Goal: Task Accomplishment & Management: Manage account settings

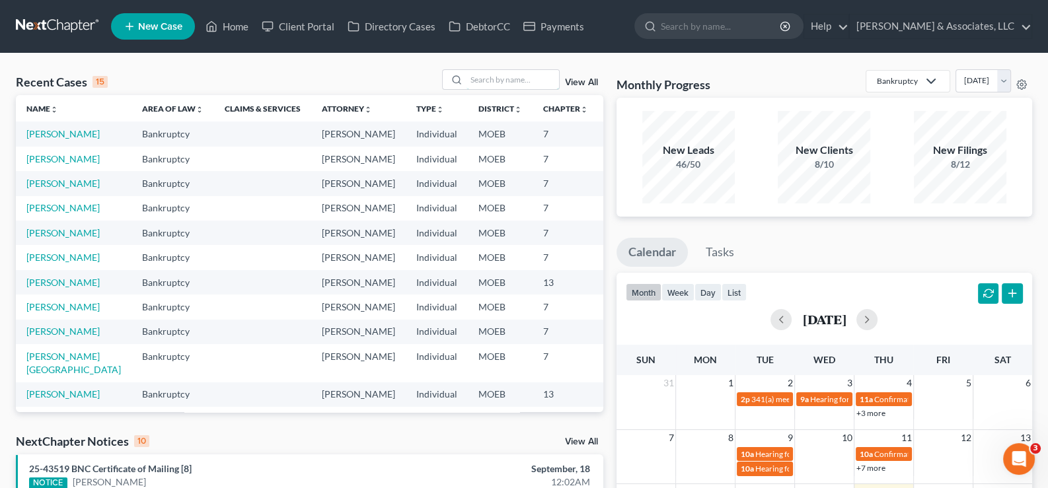
click at [496, 78] on input "search" at bounding box center [513, 79] width 93 height 19
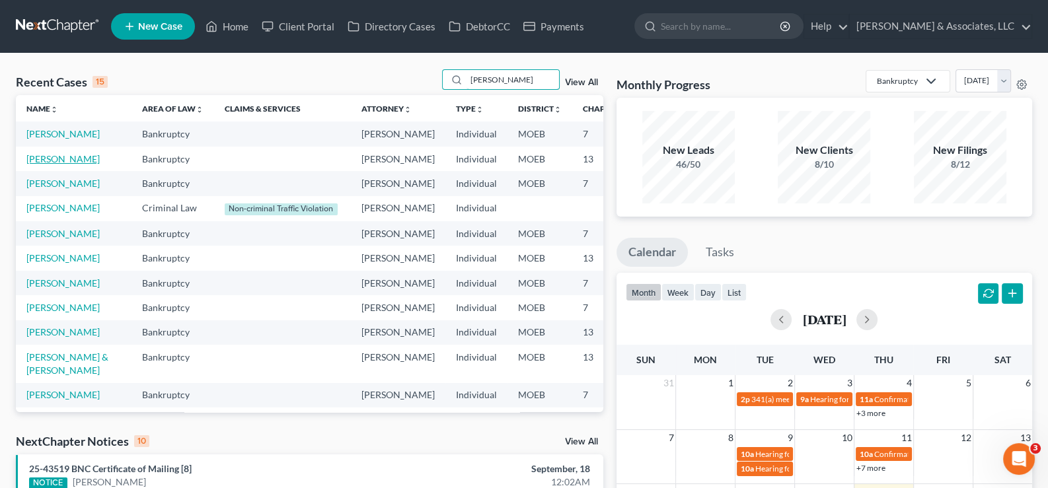
type input "[PERSON_NAME]"
click at [40, 165] on link "[PERSON_NAME]" at bounding box center [62, 158] width 73 height 11
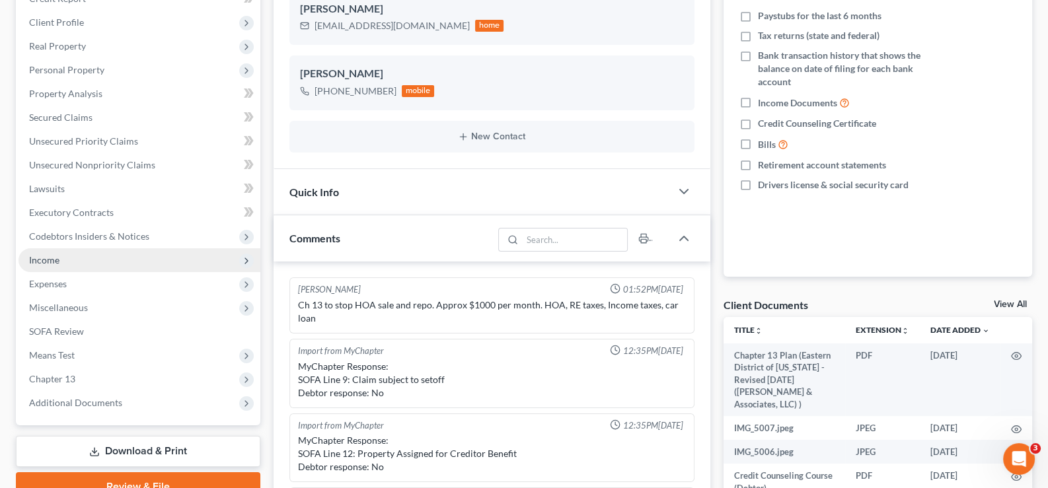
scroll to position [289, 0]
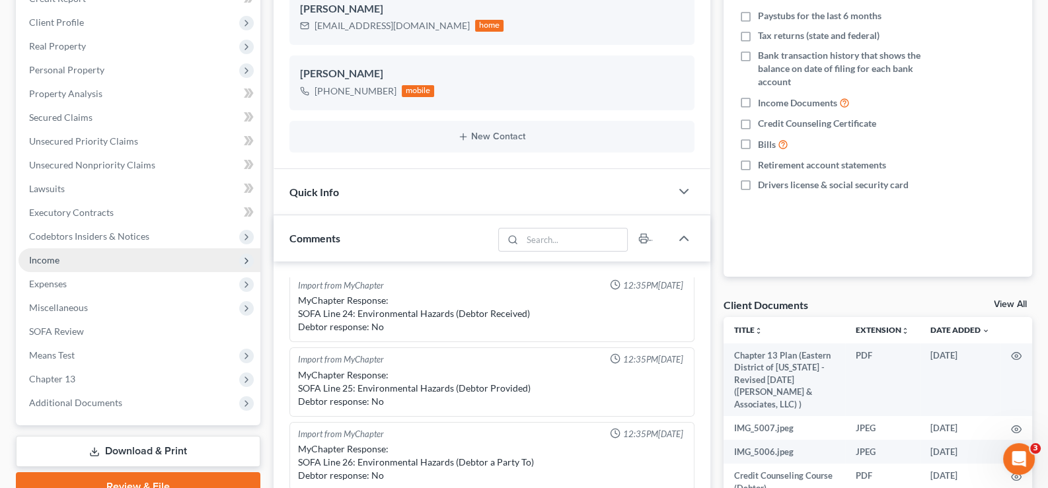
click at [46, 260] on span "Income" at bounding box center [44, 259] width 30 height 11
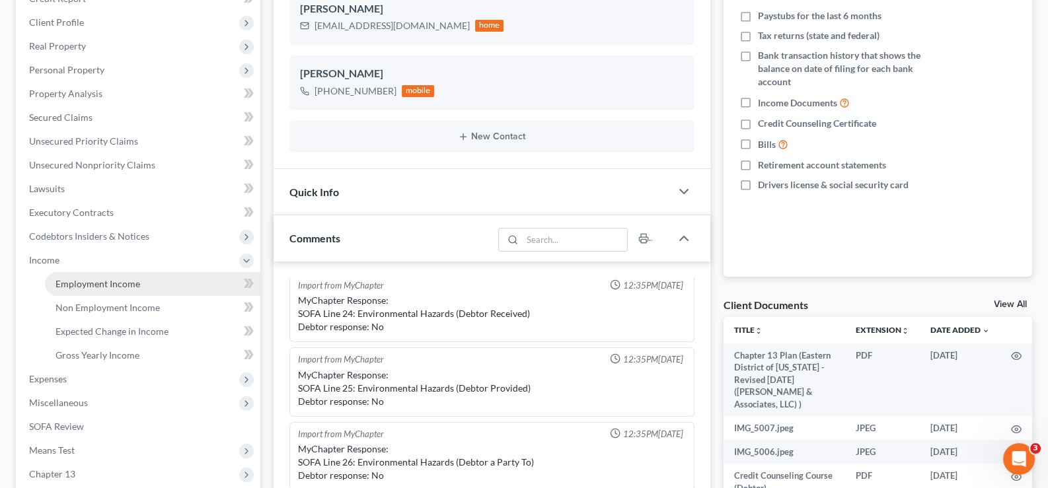
click at [124, 285] on span "Employment Income" at bounding box center [98, 283] width 85 height 11
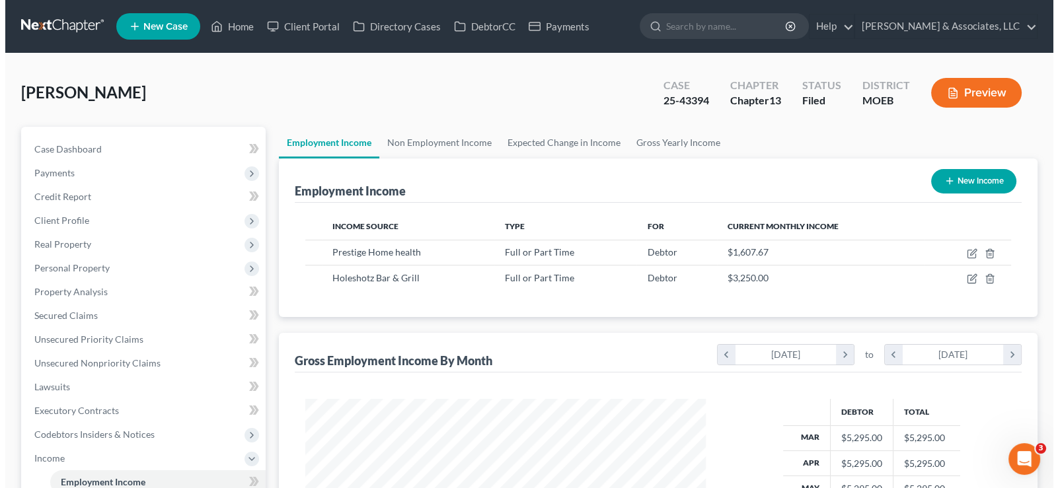
scroll to position [236, 427]
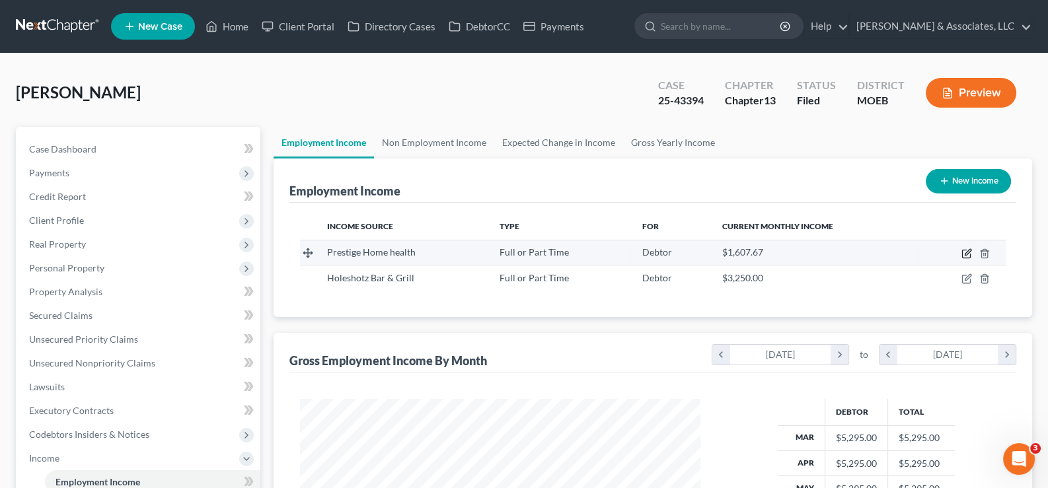
click at [967, 254] on icon "button" at bounding box center [966, 253] width 11 height 11
select select "0"
select select "26"
select select "2"
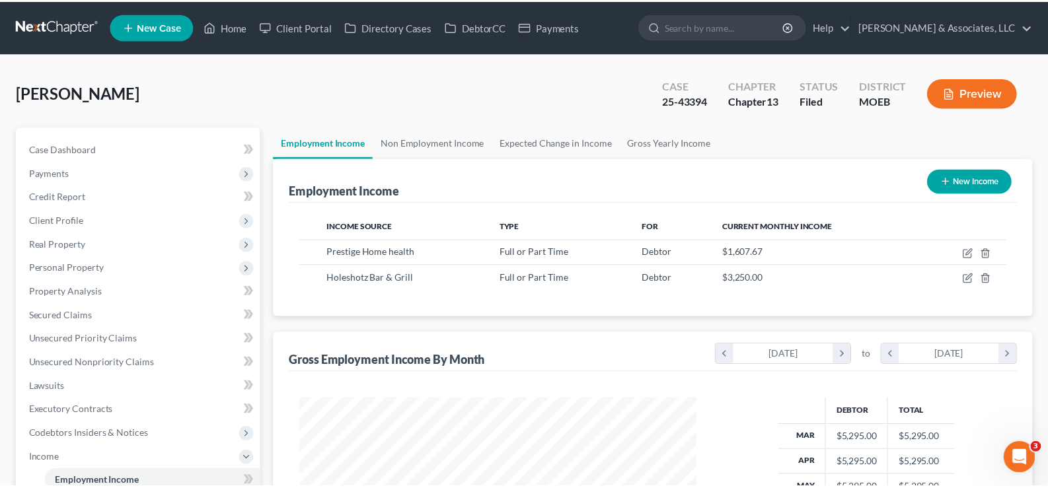
scroll to position [236, 431]
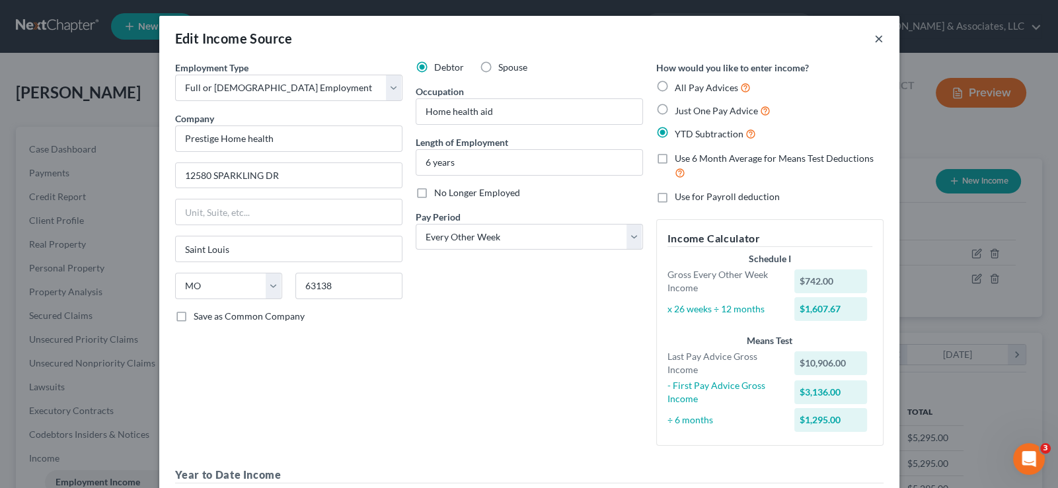
drag, startPoint x: 879, startPoint y: 39, endPoint x: 869, endPoint y: 47, distance: 12.7
click at [878, 40] on div "Edit Income Source ×" at bounding box center [529, 38] width 740 height 45
click at [874, 38] on button "×" at bounding box center [878, 38] width 9 height 16
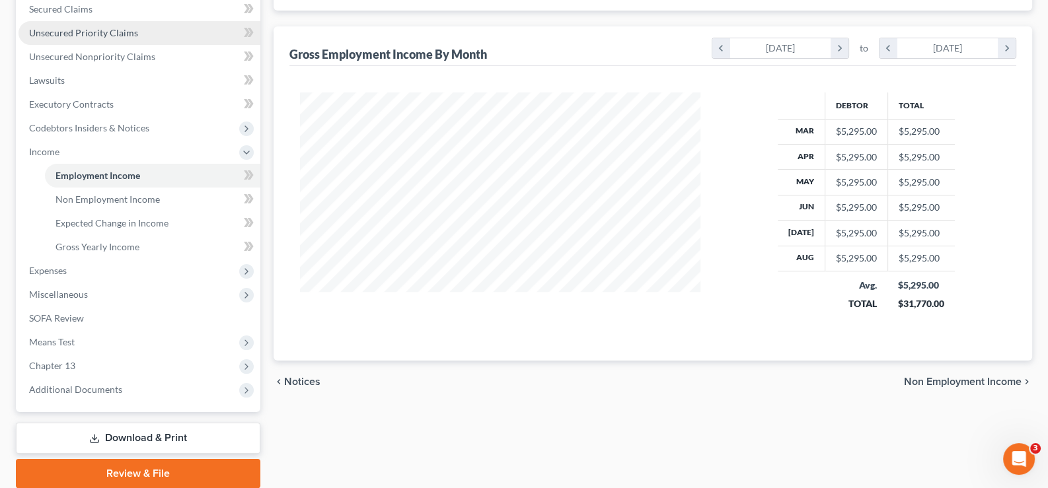
scroll to position [330, 0]
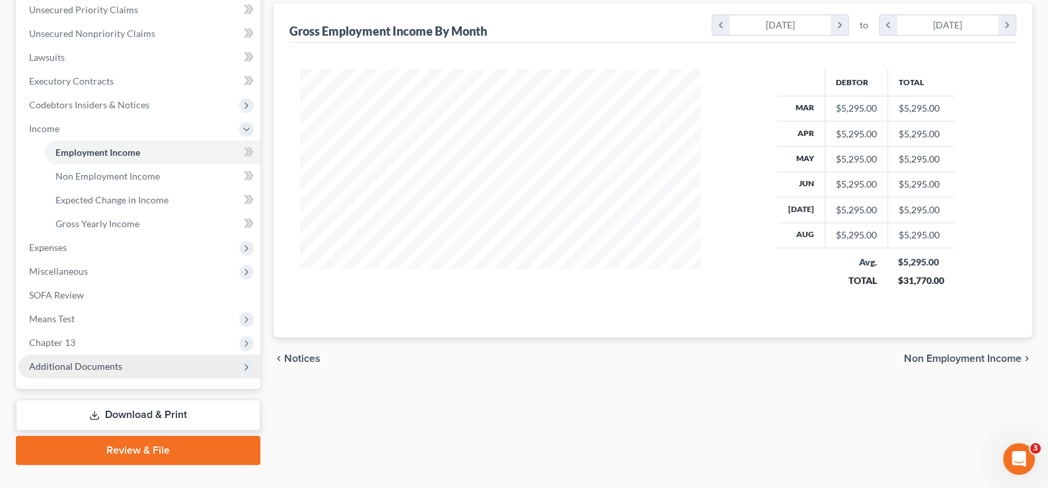
click at [56, 365] on span "Additional Documents" at bounding box center [75, 366] width 93 height 11
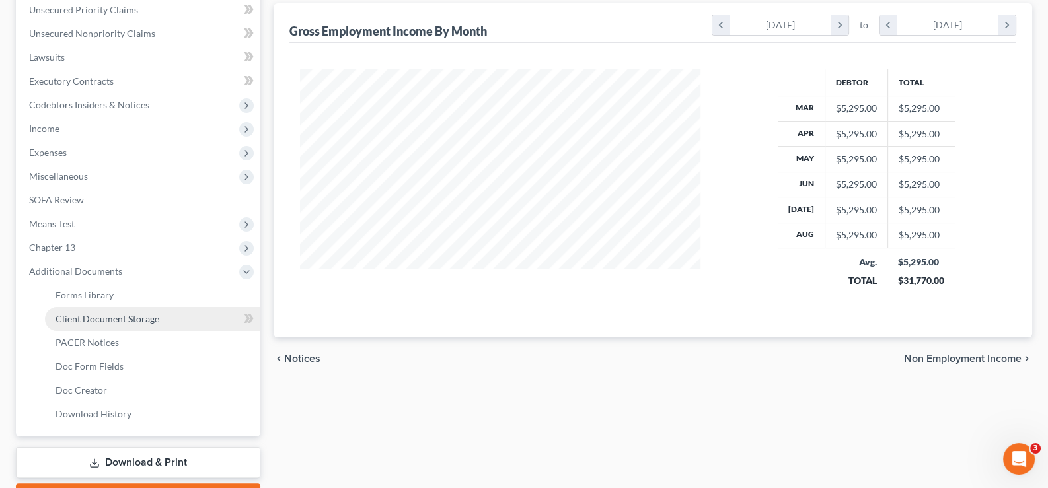
click at [121, 317] on span "Client Document Storage" at bounding box center [108, 318] width 104 height 11
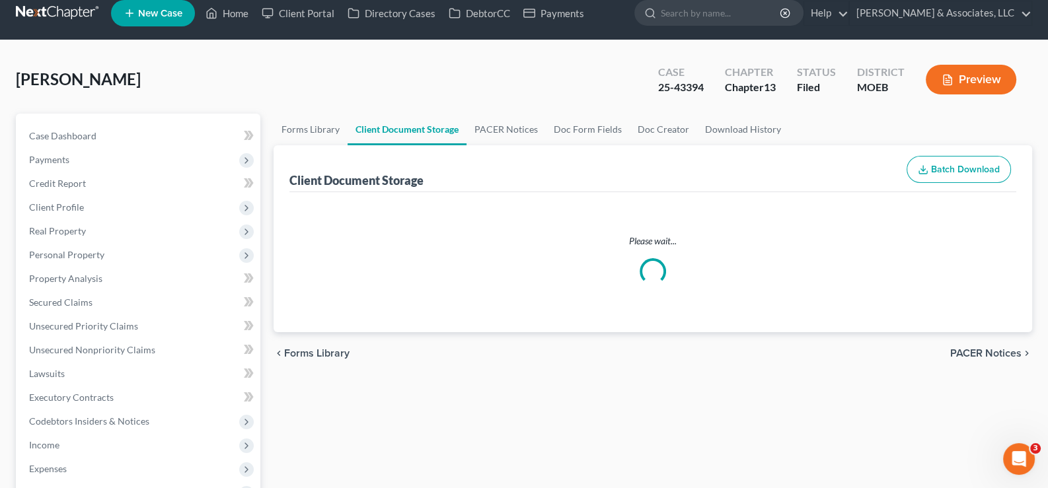
scroll to position [3, 0]
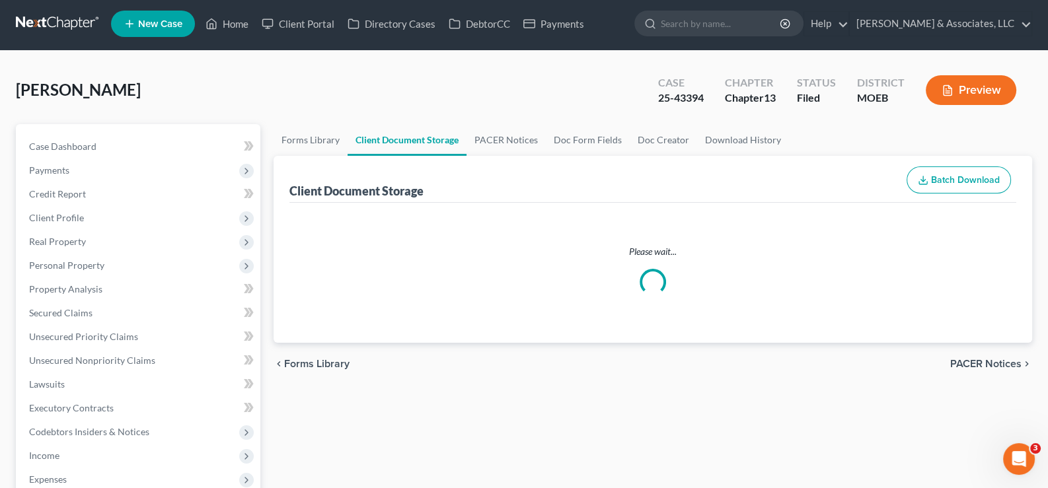
select select "9"
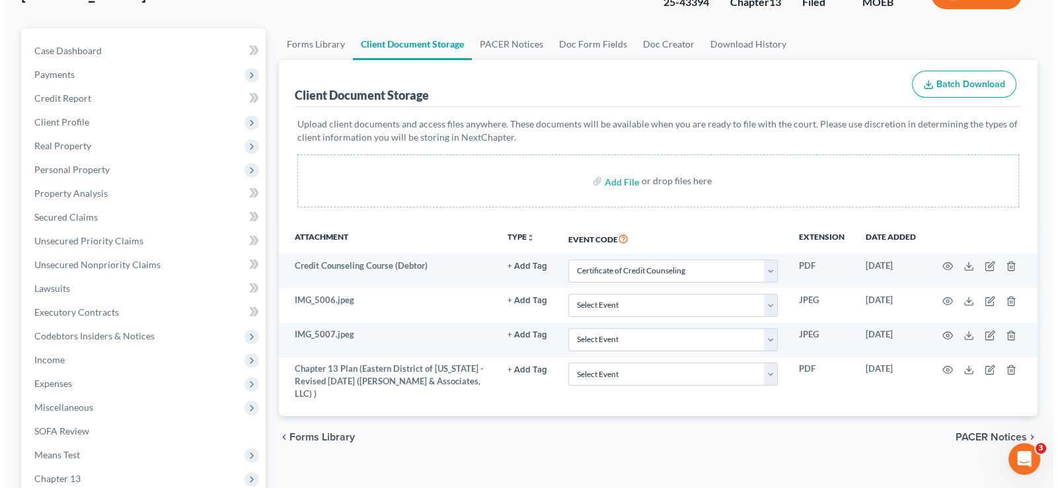
scroll to position [131, 0]
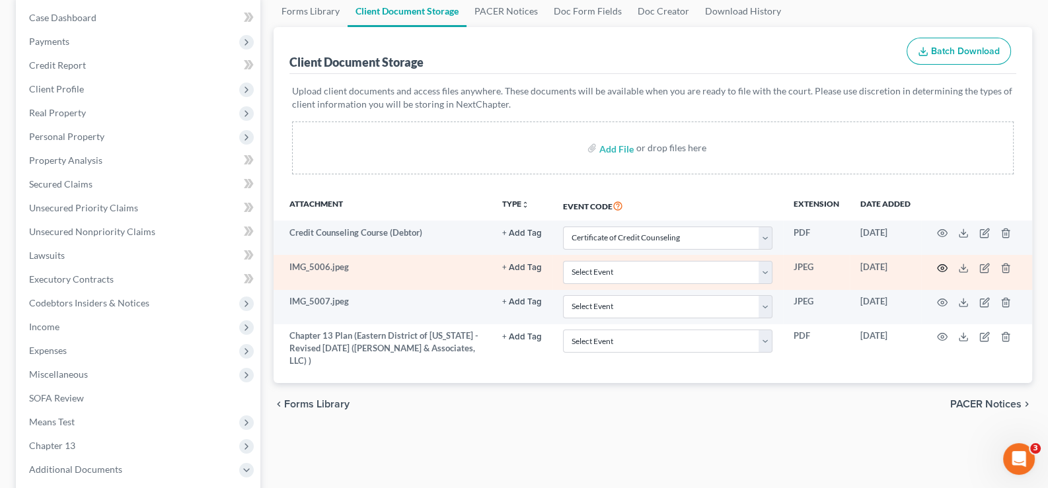
click at [944, 267] on icon "button" at bounding box center [942, 268] width 11 height 11
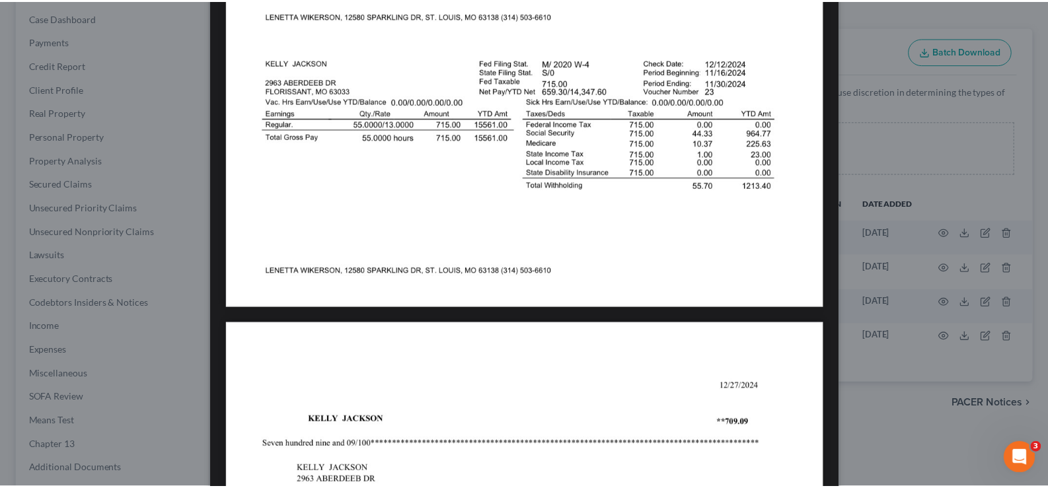
scroll to position [0, 0]
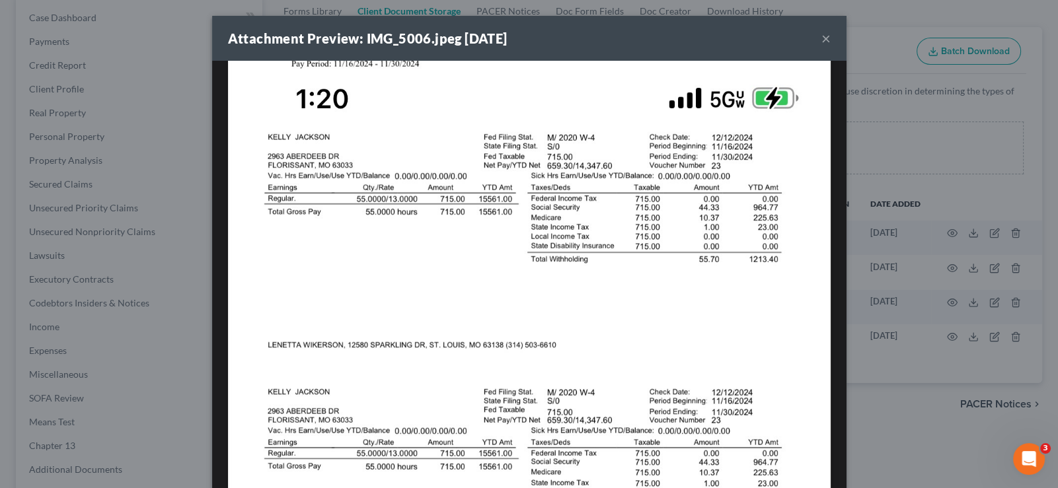
click at [821, 36] on button "×" at bounding box center [825, 38] width 9 height 16
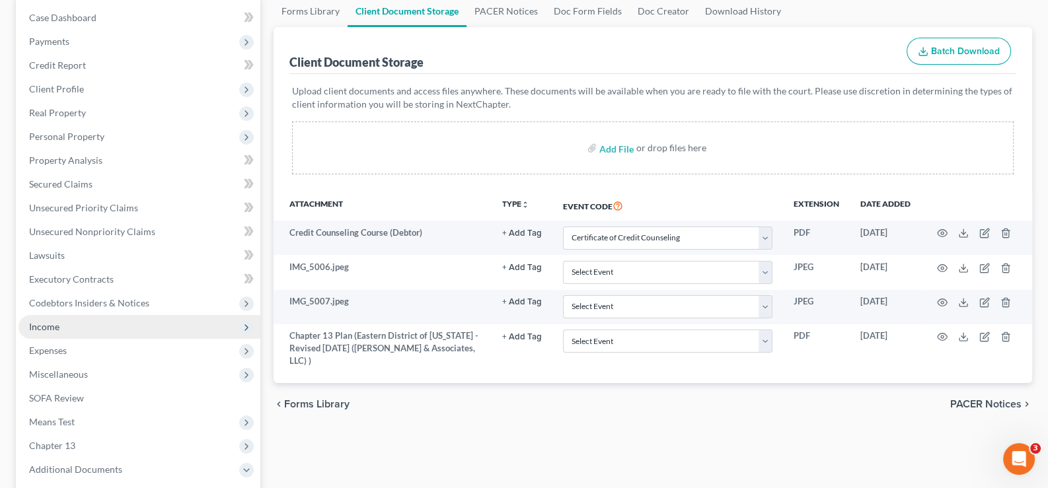
click at [41, 328] on span "Income" at bounding box center [44, 326] width 30 height 11
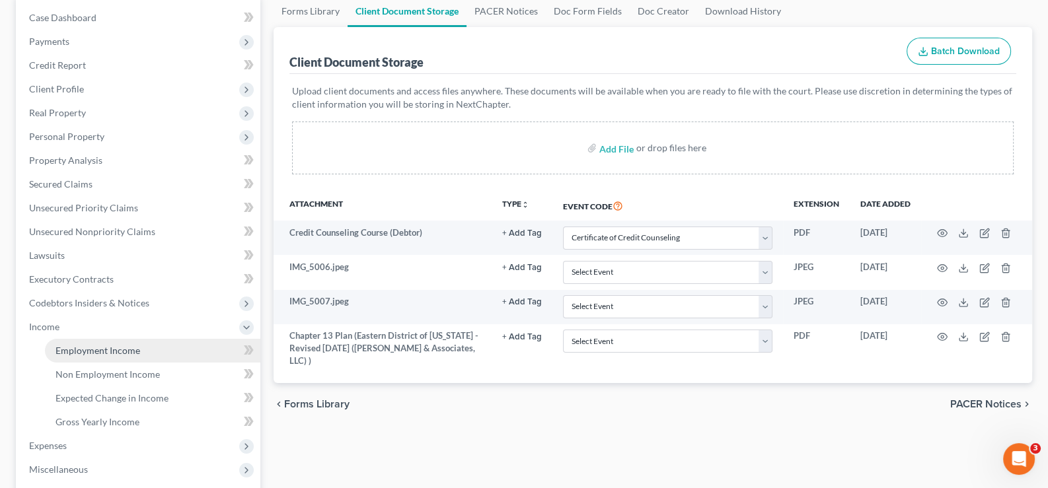
click at [93, 346] on span "Employment Income" at bounding box center [98, 350] width 85 height 11
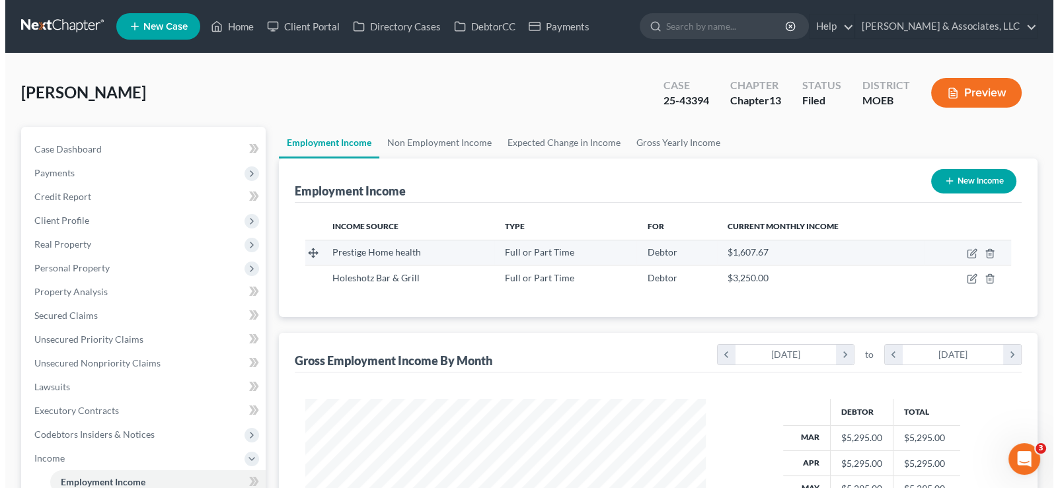
scroll to position [236, 427]
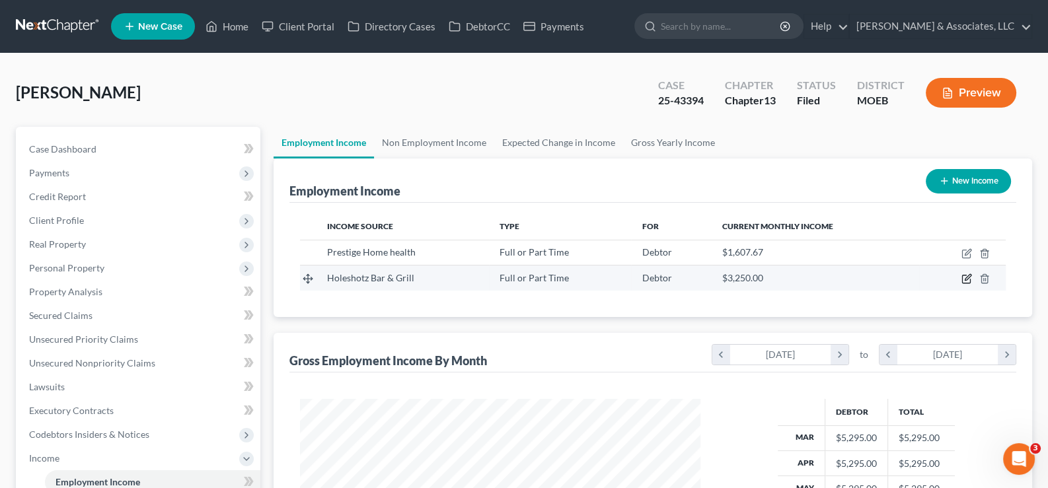
click at [963, 276] on icon "button" at bounding box center [966, 279] width 11 height 11
select select "0"
select select "26"
select select "3"
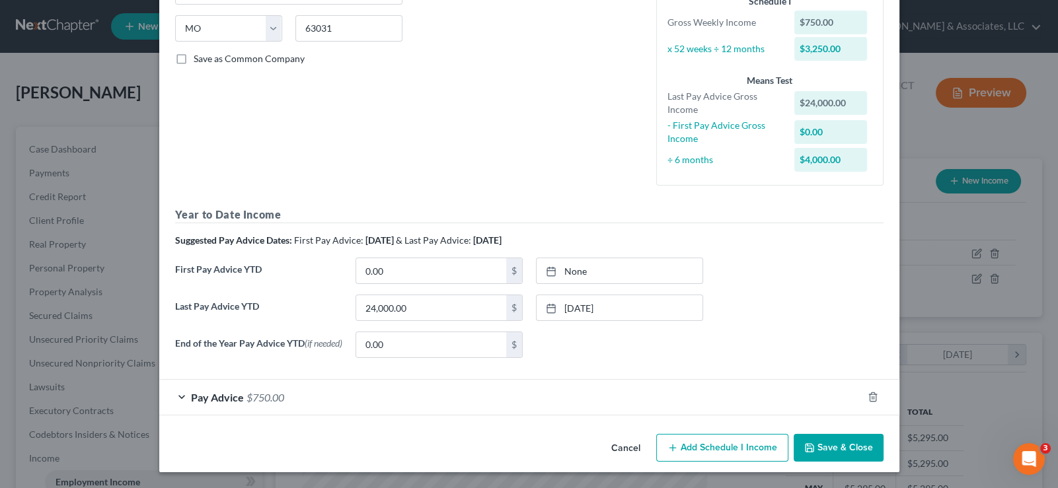
scroll to position [258, 0]
click at [710, 449] on button "Add Schedule I Income" at bounding box center [722, 448] width 132 height 28
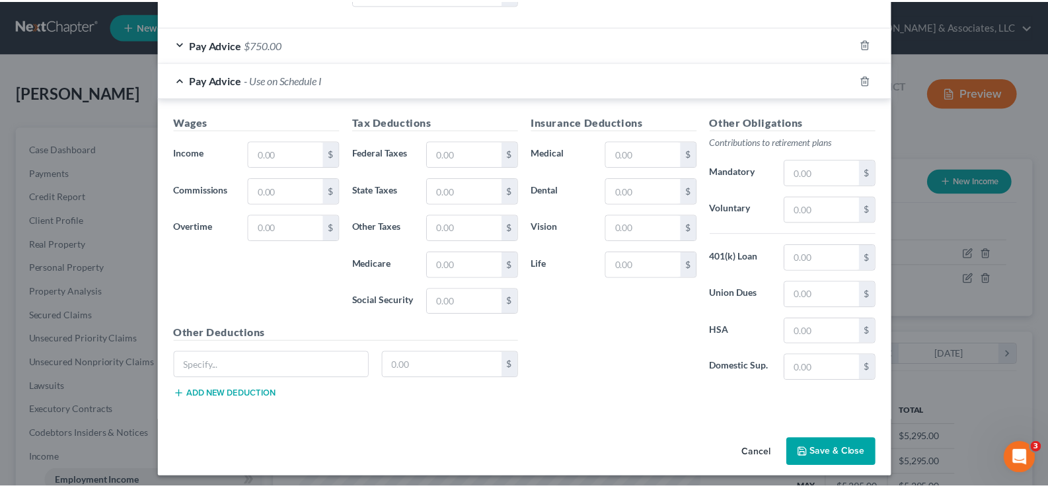
scroll to position [615, 0]
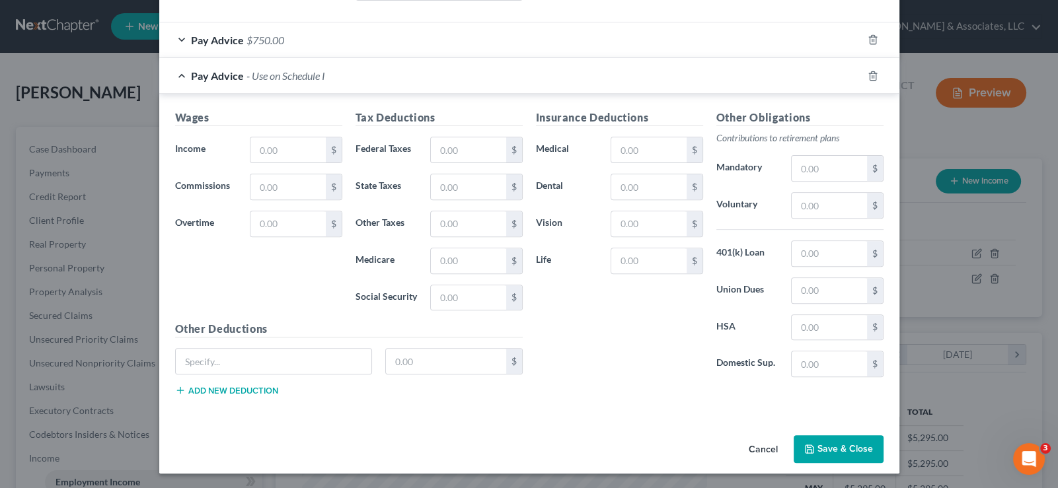
click at [750, 448] on button "Cancel" at bounding box center [763, 450] width 50 height 26
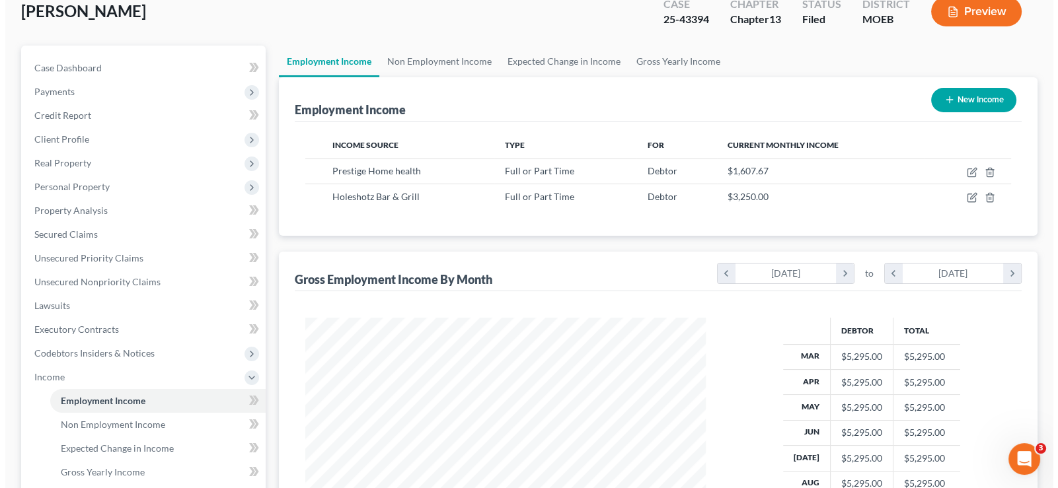
scroll to position [65, 0]
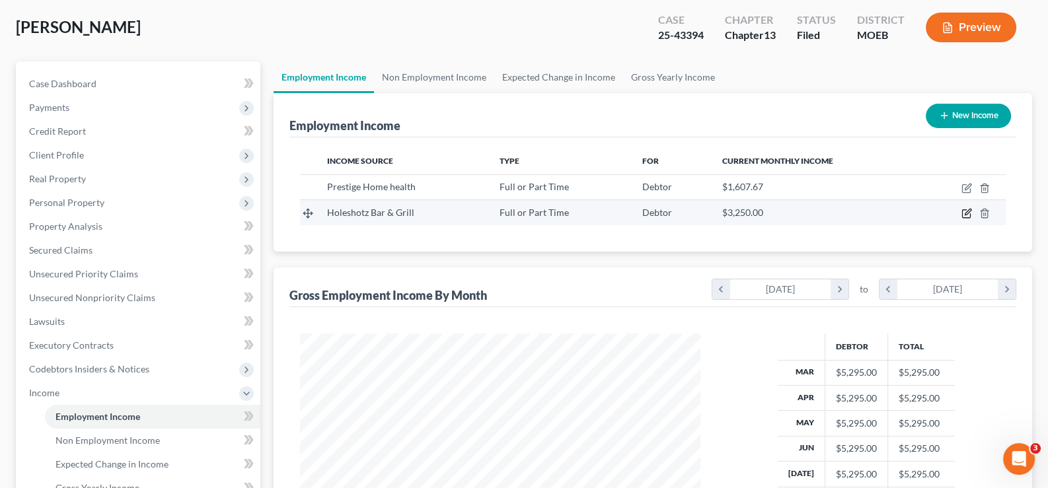
click at [965, 211] on icon "button" at bounding box center [968, 212] width 6 height 6
select select "0"
select select "26"
select select "3"
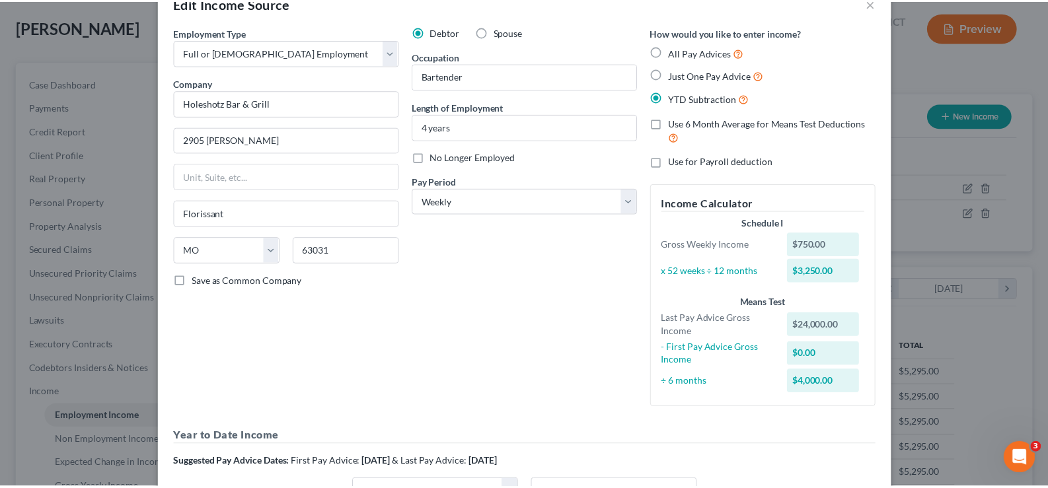
scroll to position [0, 0]
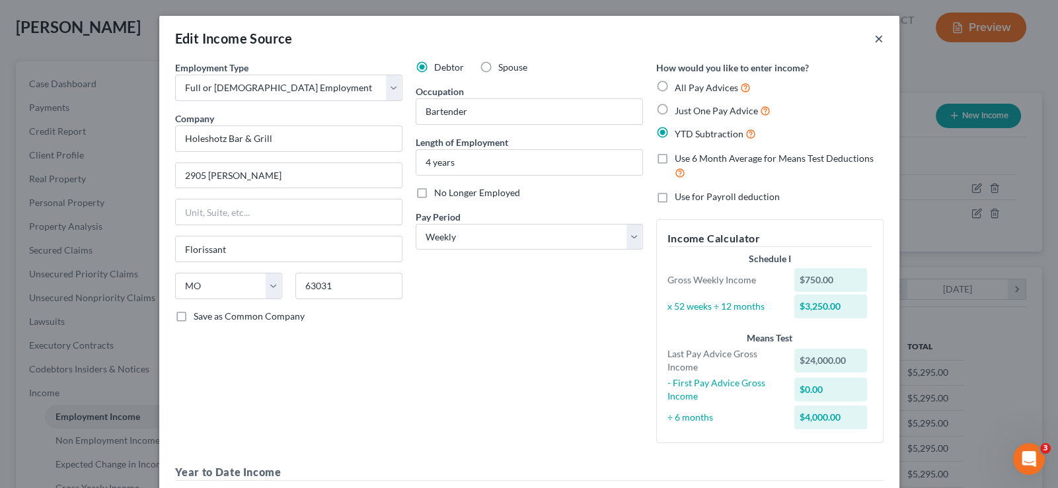
click at [876, 39] on button "×" at bounding box center [878, 38] width 9 height 16
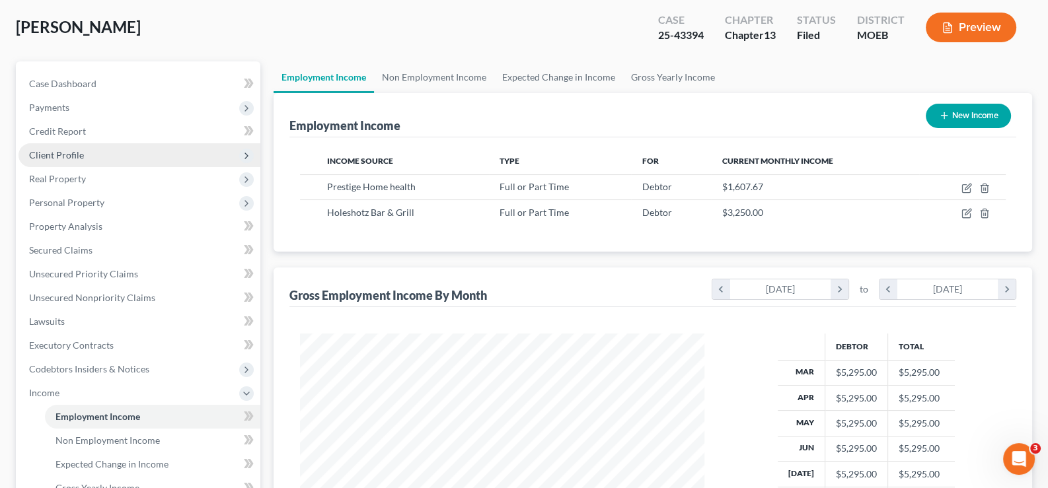
scroll to position [660556, 660365]
click at [50, 153] on span "Client Profile" at bounding box center [56, 154] width 55 height 11
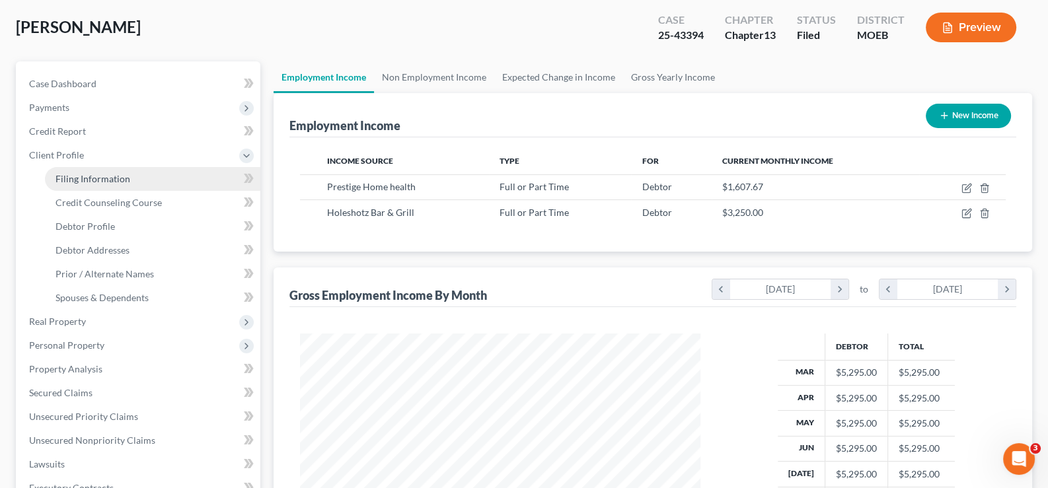
drag, startPoint x: 108, startPoint y: 180, endPoint x: 131, endPoint y: 182, distance: 23.9
click at [108, 180] on span "Filing Information" at bounding box center [93, 178] width 75 height 11
select select "1"
select select "0"
select select "3"
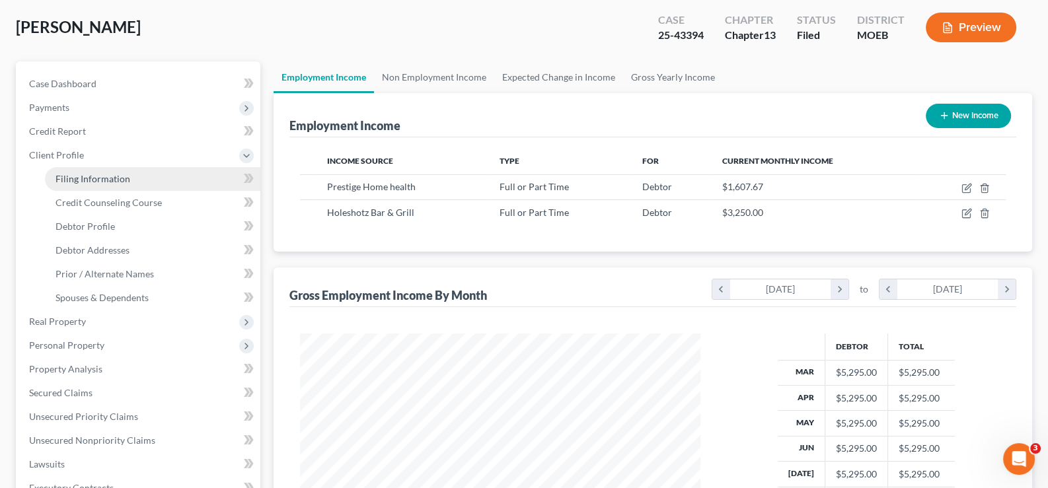
select select "45"
select select "26"
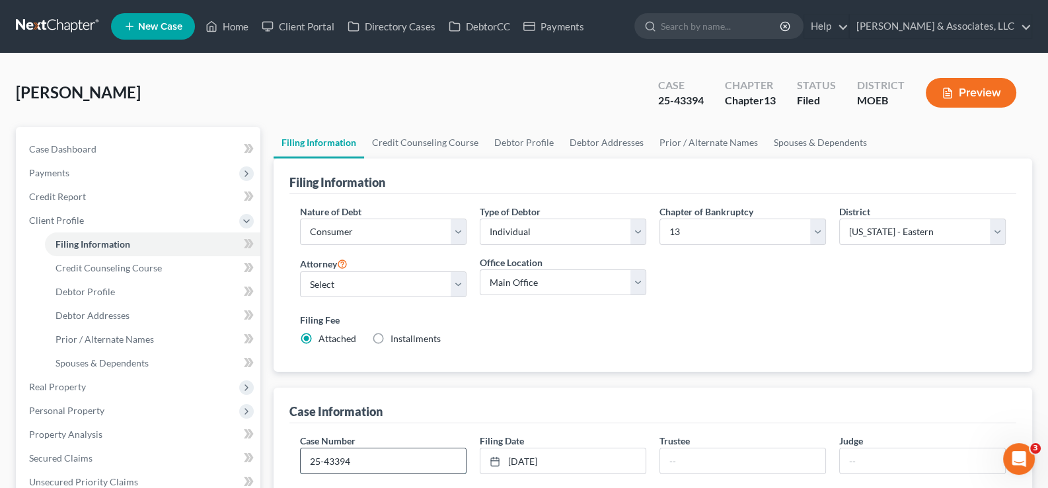
drag, startPoint x: 363, startPoint y: 452, endPoint x: 309, endPoint y: 461, distance: 54.2
click at [309, 461] on input "25-43394" at bounding box center [383, 461] width 165 height 25
drag, startPoint x: 246, startPoint y: 29, endPoint x: 248, endPoint y: 44, distance: 15.3
click at [246, 29] on link "Home" at bounding box center [227, 27] width 56 height 24
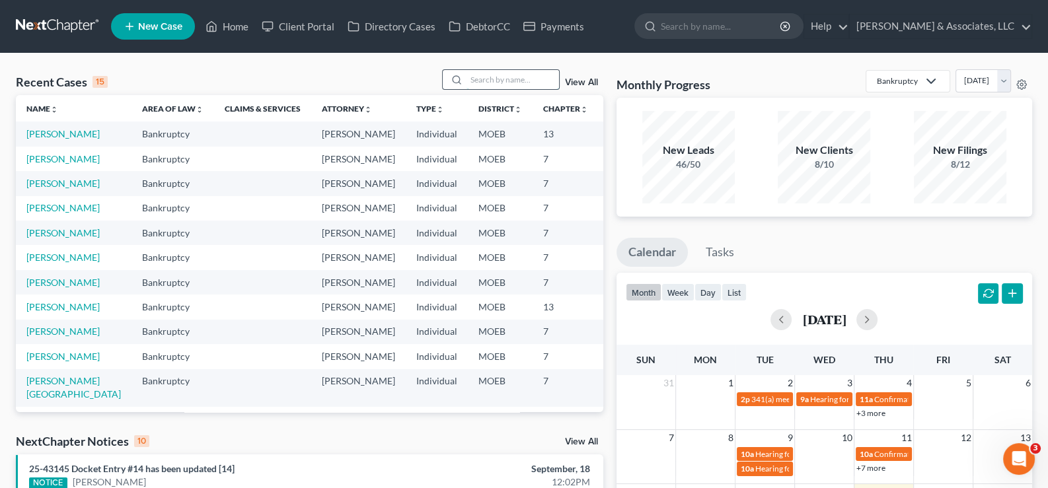
click at [528, 72] on input "search" at bounding box center [513, 79] width 93 height 19
type input "[PERSON_NAME]"
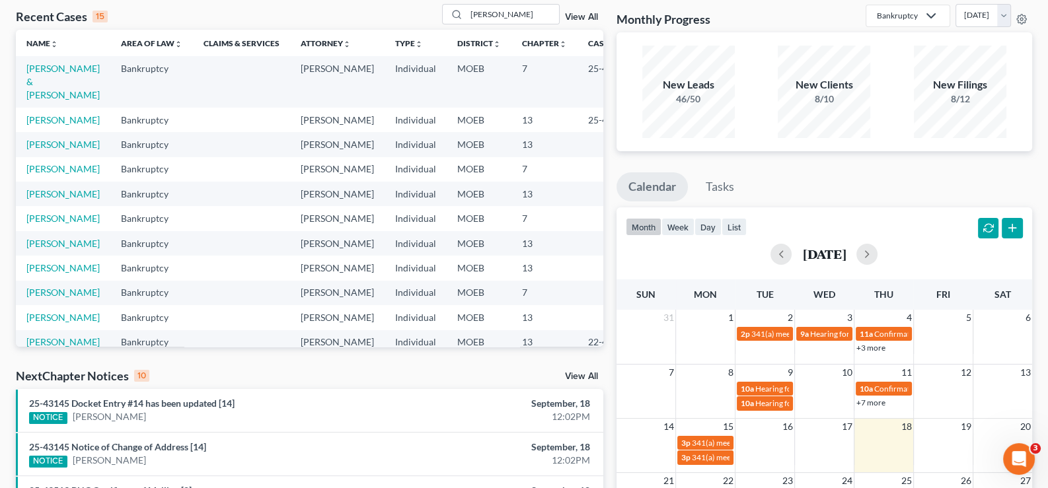
click at [585, 13] on link "View All" at bounding box center [581, 17] width 33 height 9
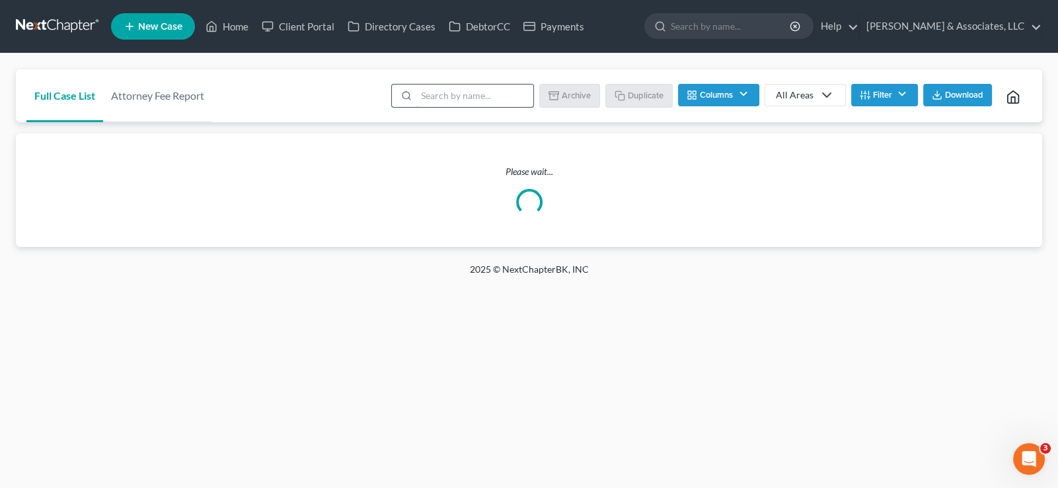
click at [485, 89] on input "search" at bounding box center [474, 96] width 117 height 22
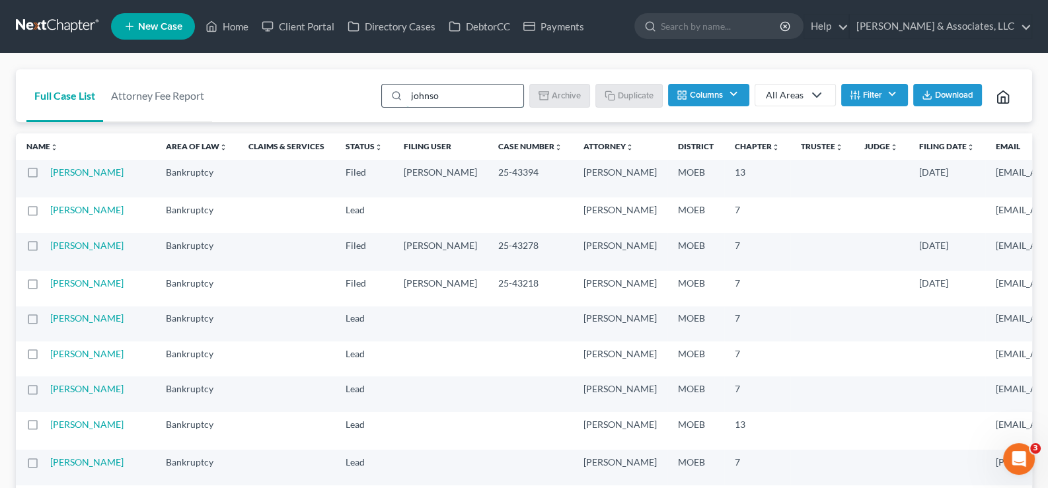
type input "[PERSON_NAME]"
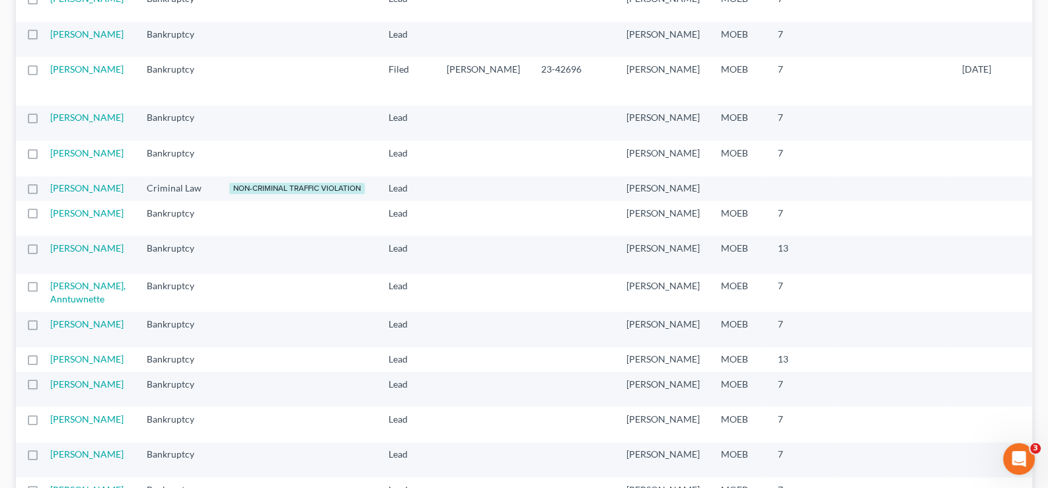
scroll to position [594, 0]
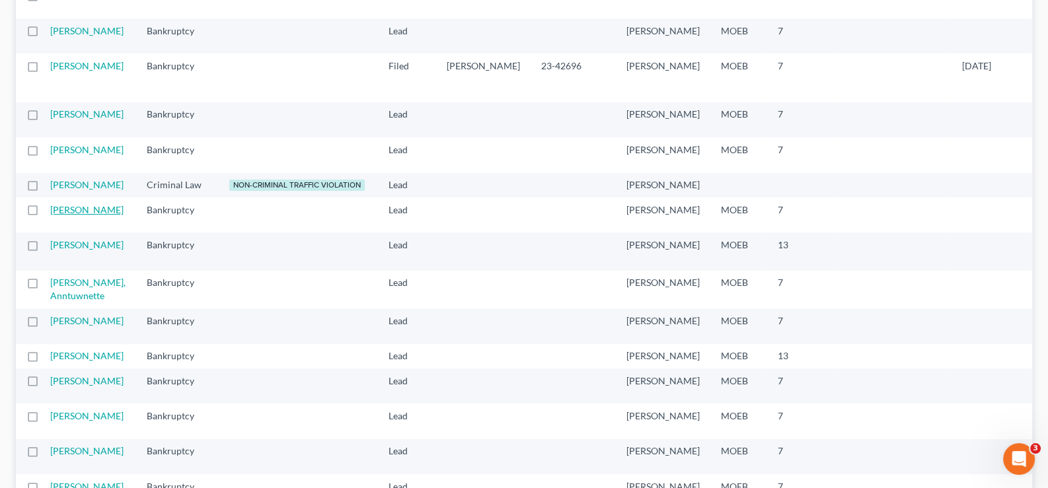
click at [57, 215] on link "[PERSON_NAME]" at bounding box center [86, 209] width 73 height 11
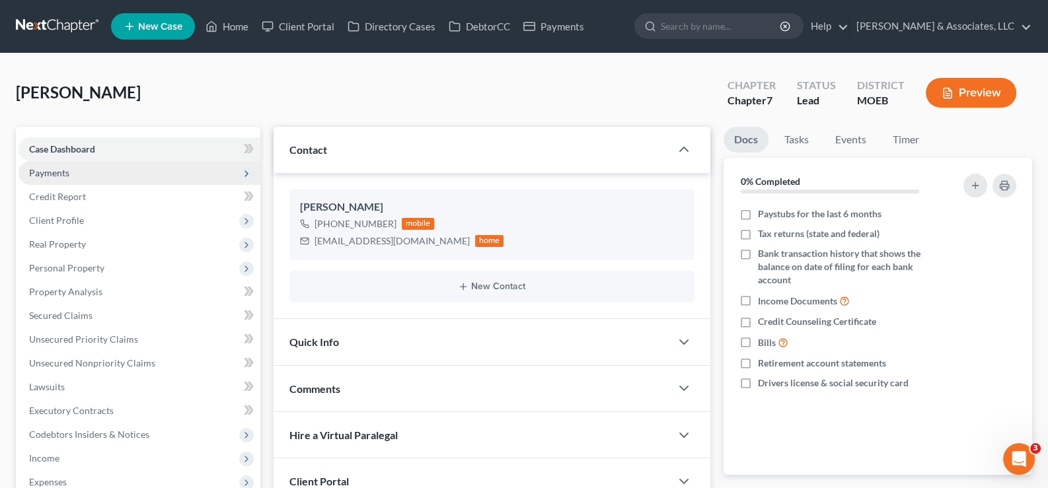
click at [53, 172] on span "Payments" at bounding box center [49, 172] width 40 height 11
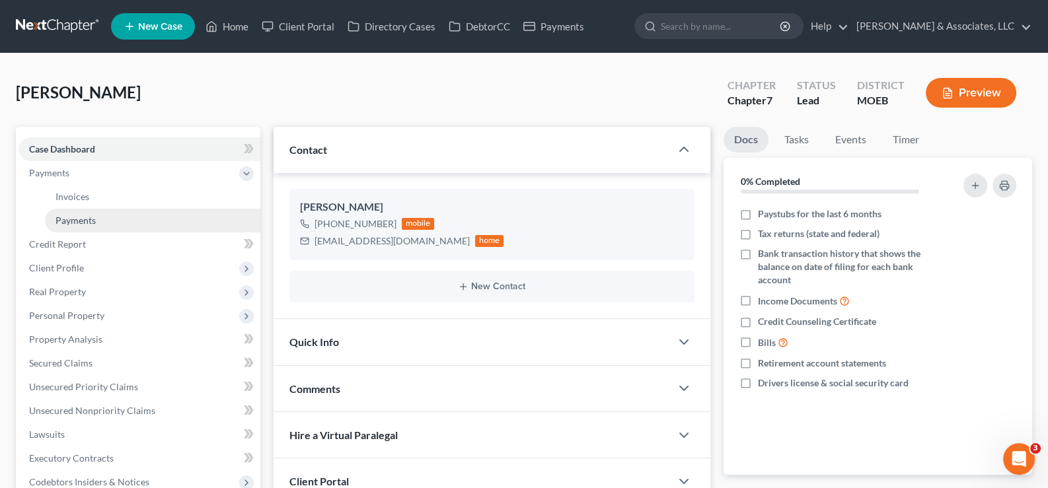
click at [75, 222] on span "Payments" at bounding box center [76, 220] width 40 height 11
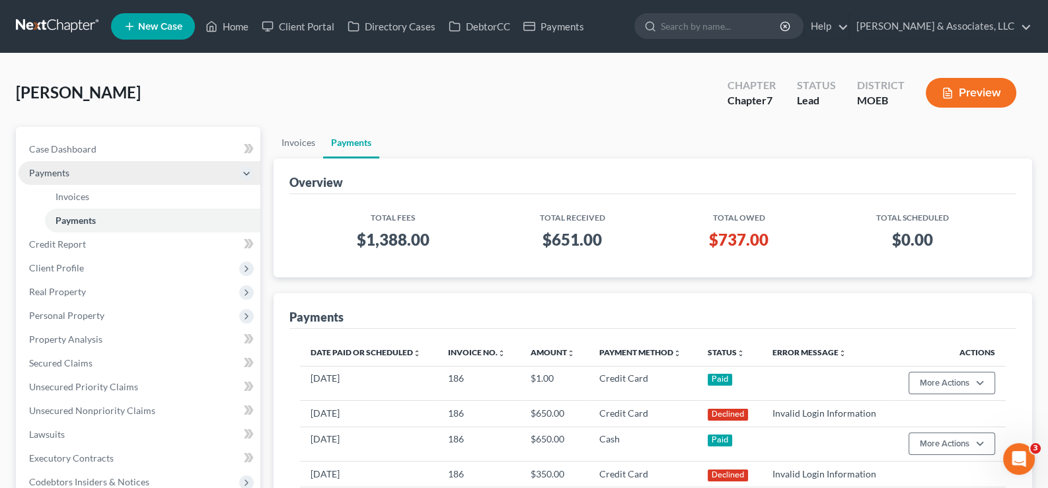
click at [52, 169] on span "Payments" at bounding box center [49, 172] width 40 height 11
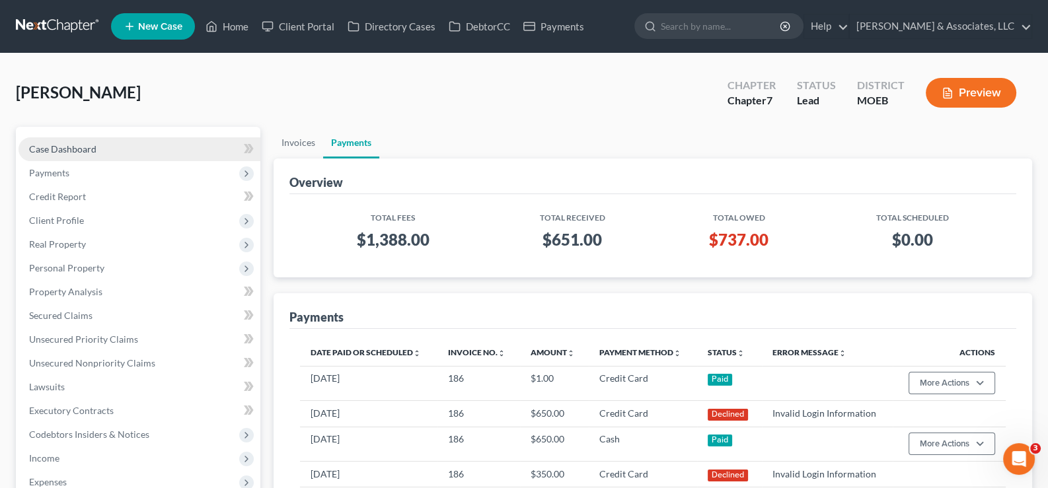
click at [59, 151] on span "Case Dashboard" at bounding box center [62, 148] width 67 height 11
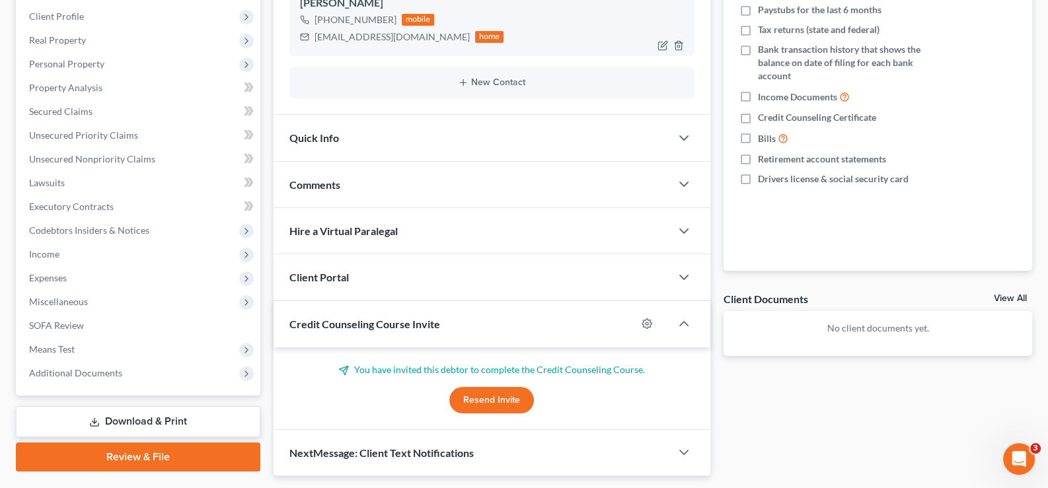
scroll to position [241, 0]
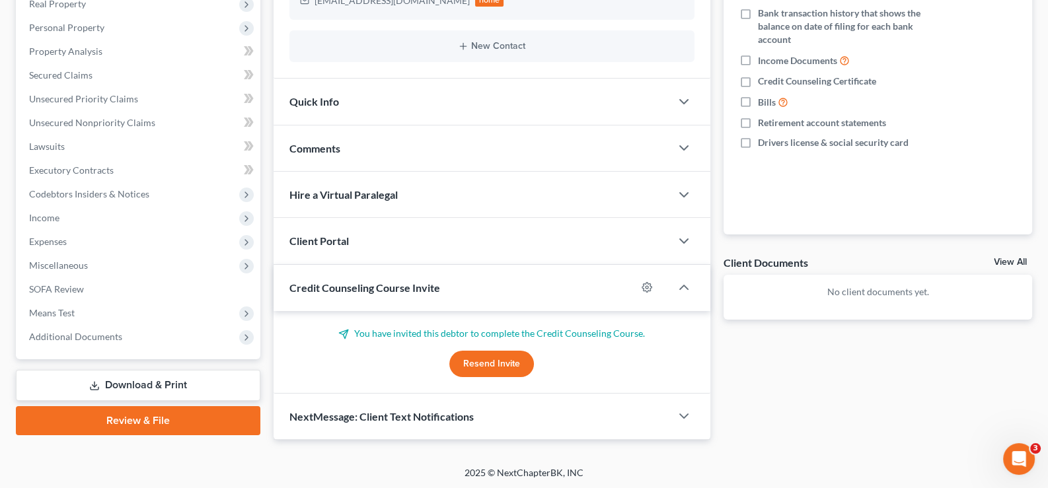
click at [324, 245] on span "Client Portal" at bounding box center [318, 241] width 59 height 13
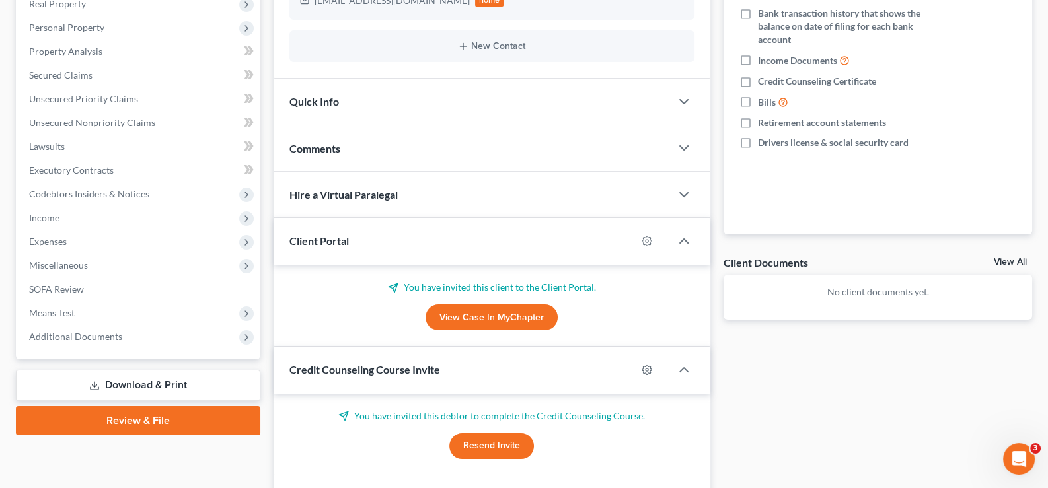
click at [487, 311] on link "View Case in MyChapter" at bounding box center [492, 318] width 132 height 26
click at [322, 237] on span "Client Portal" at bounding box center [318, 241] width 59 height 13
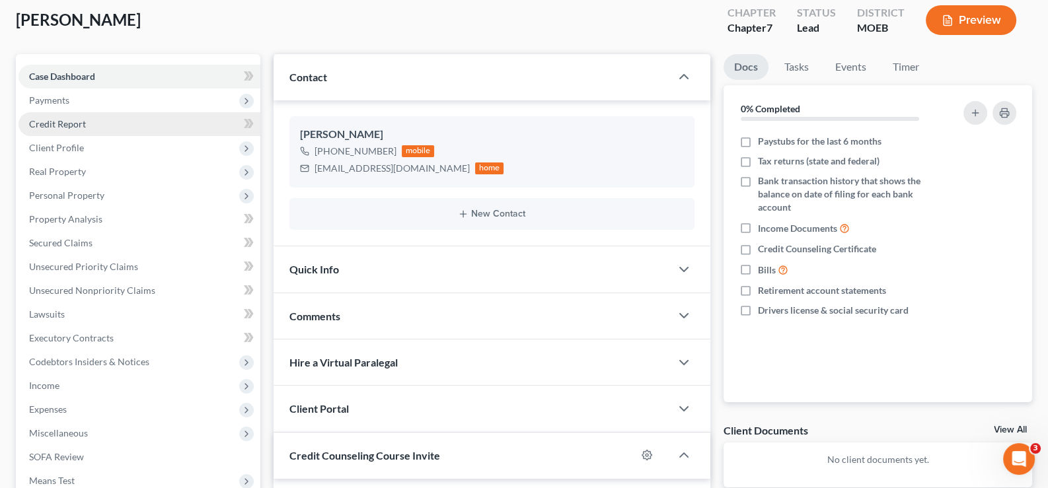
scroll to position [0, 0]
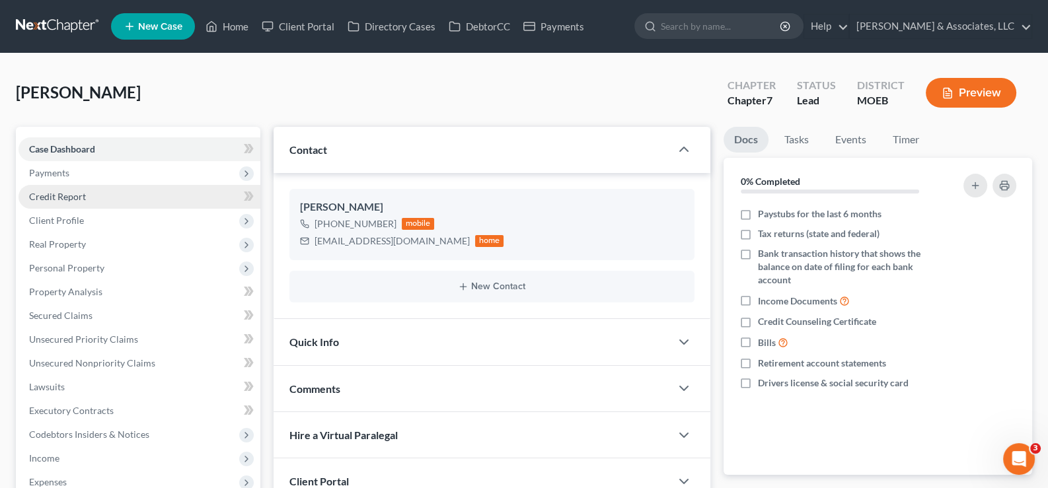
click at [48, 198] on span "Credit Report" at bounding box center [57, 196] width 57 height 11
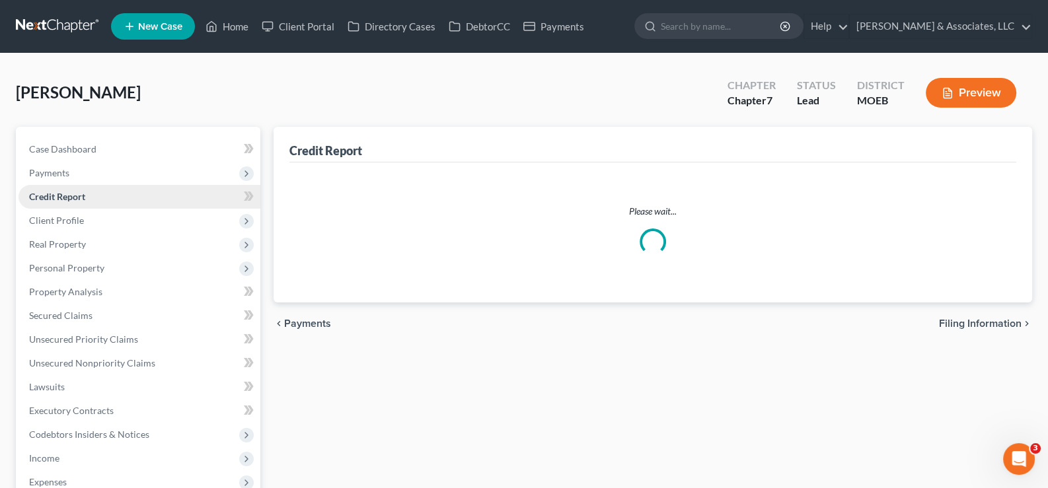
click at [48, 198] on span "Credit Report" at bounding box center [57, 196] width 56 height 11
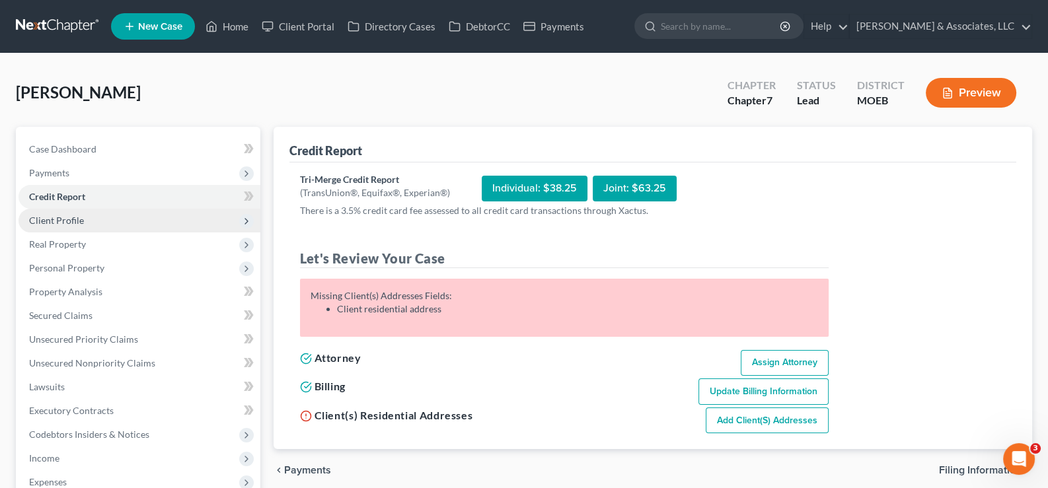
click at [46, 217] on span "Client Profile" at bounding box center [56, 220] width 55 height 11
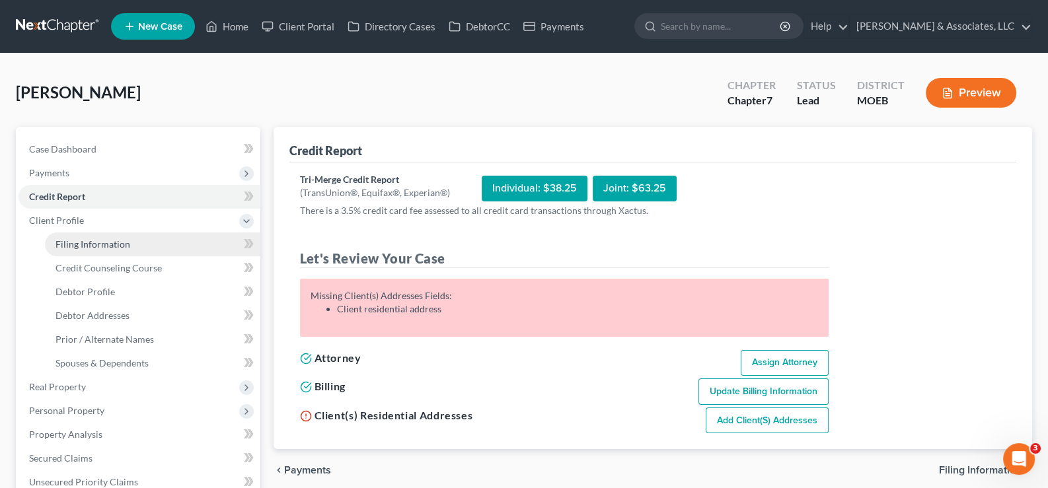
click at [99, 247] on span "Filing Information" at bounding box center [93, 244] width 75 height 11
select select "1"
select select "0"
select select "45"
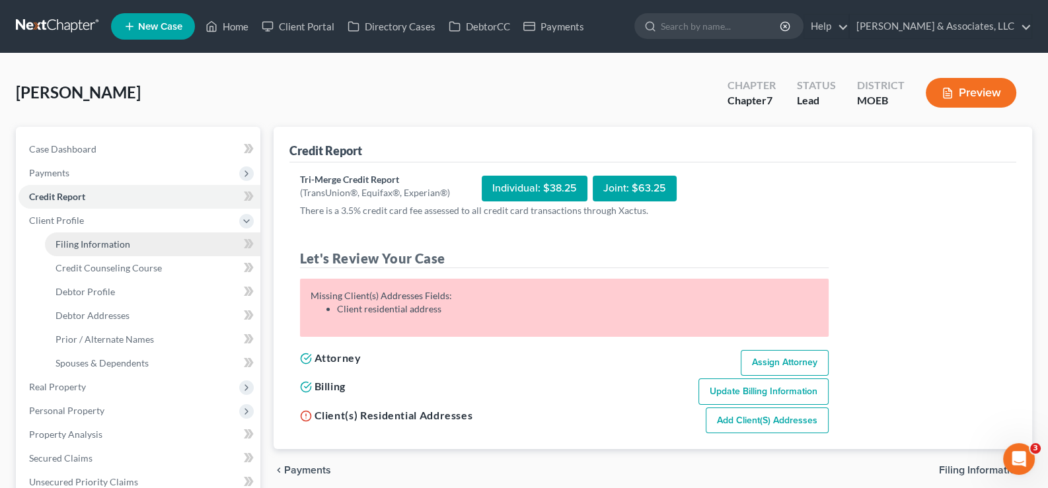
select select "0"
select select "26"
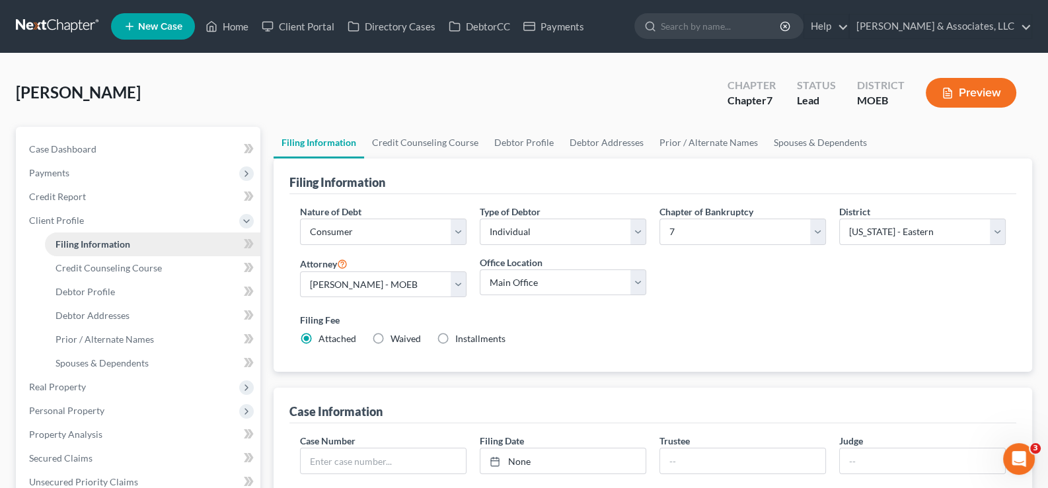
click at [99, 247] on span "Filing Information" at bounding box center [93, 244] width 75 height 11
click at [94, 266] on span "Credit Counseling Course" at bounding box center [109, 267] width 106 height 11
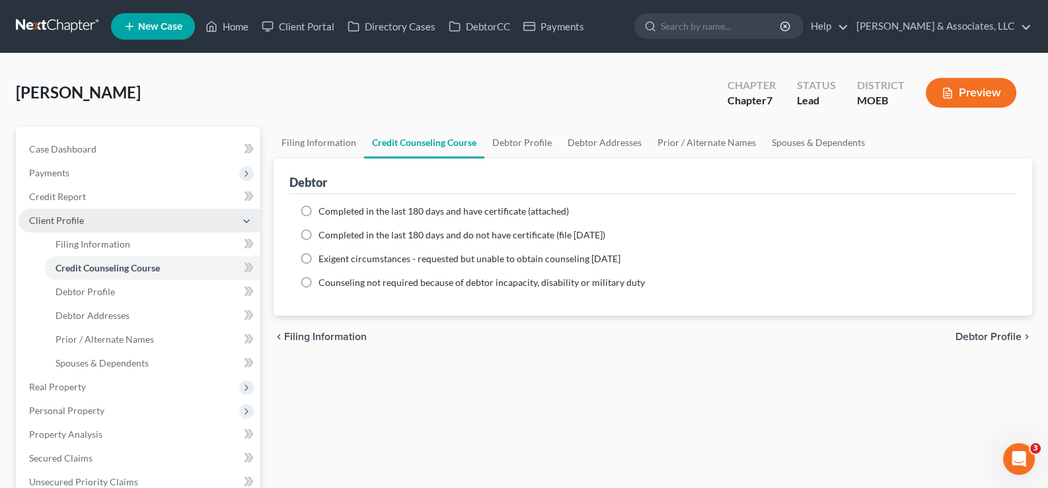
click at [57, 218] on span "Client Profile" at bounding box center [56, 220] width 55 height 11
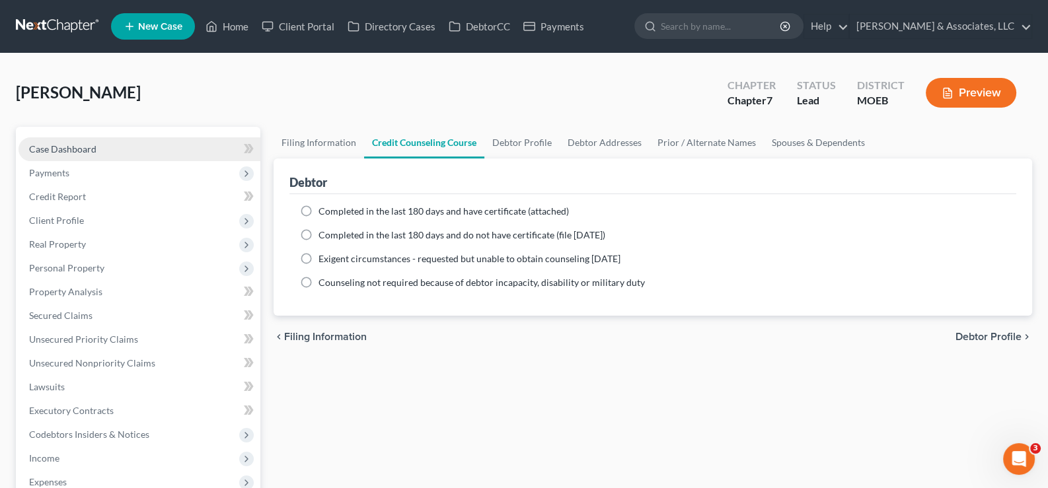
click at [61, 149] on span "Case Dashboard" at bounding box center [62, 148] width 67 height 11
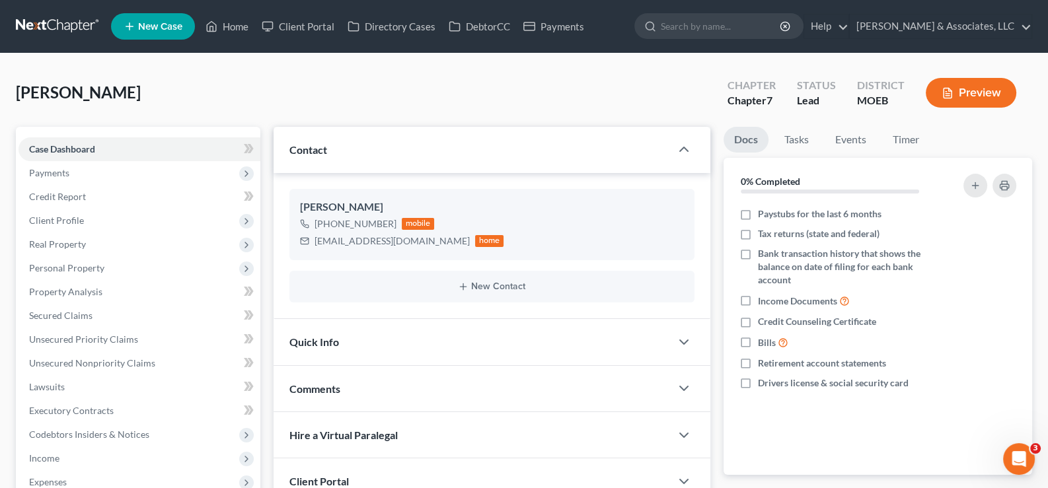
scroll to position [241, 0]
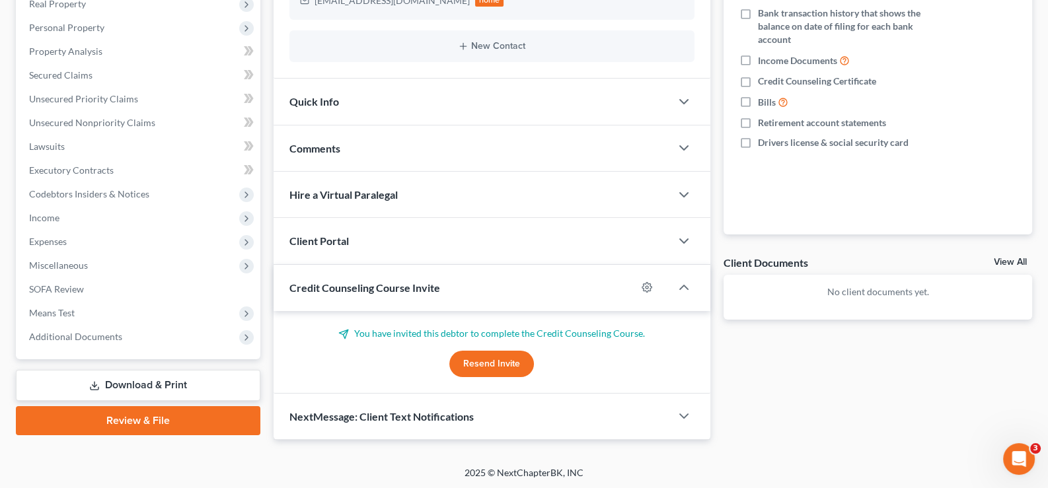
click at [512, 366] on button "Resend Invite" at bounding box center [491, 364] width 85 height 26
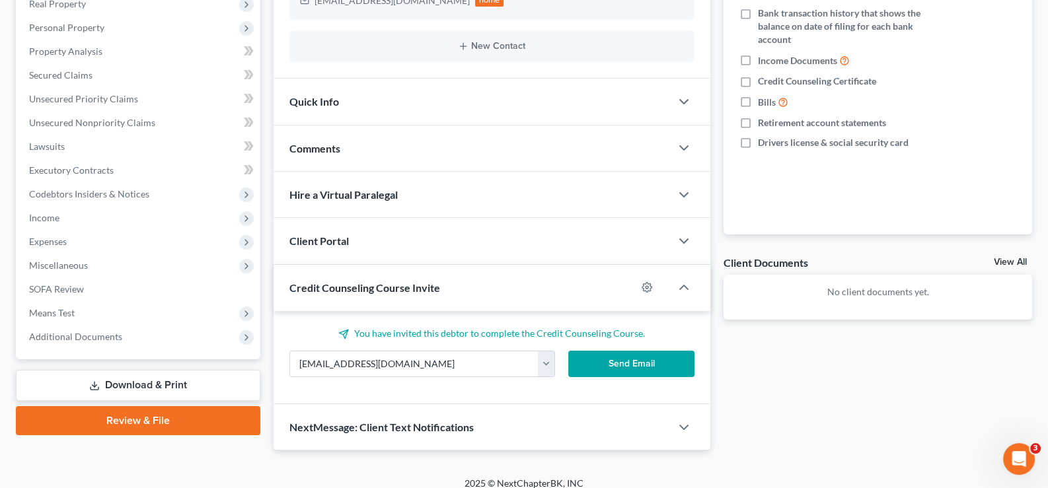
click at [604, 363] on button "Send Email" at bounding box center [631, 364] width 126 height 26
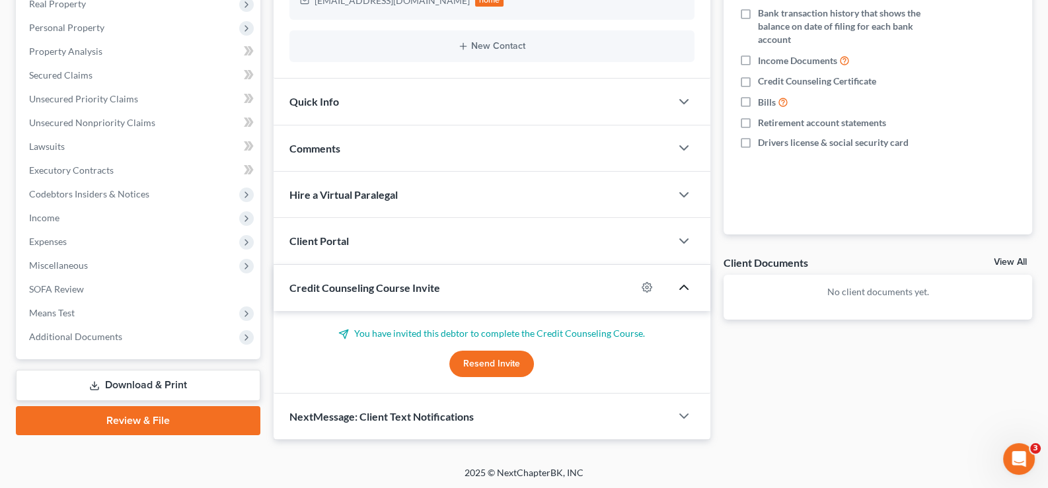
click at [681, 290] on icon "button" at bounding box center [684, 288] width 16 height 16
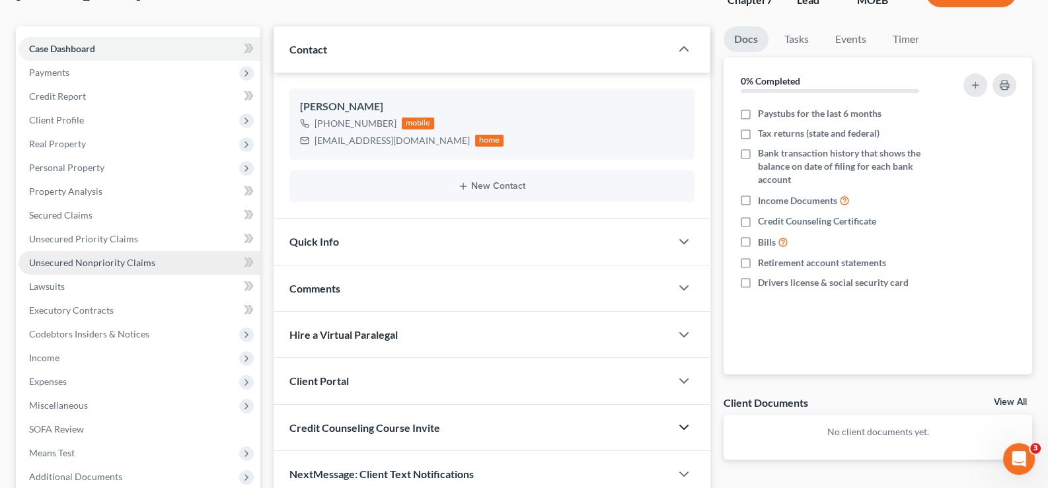
scroll to position [0, 0]
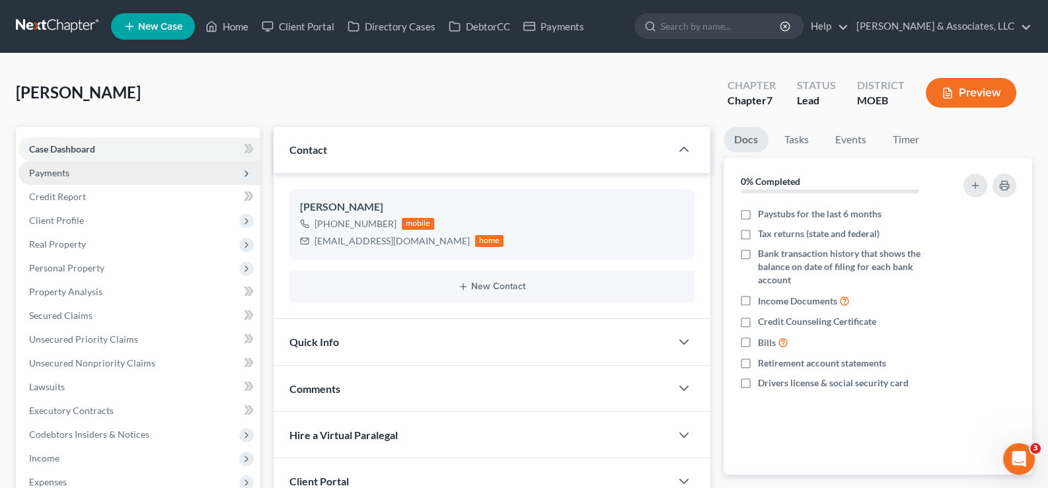
click at [69, 175] on span "Payments" at bounding box center [140, 173] width 242 height 24
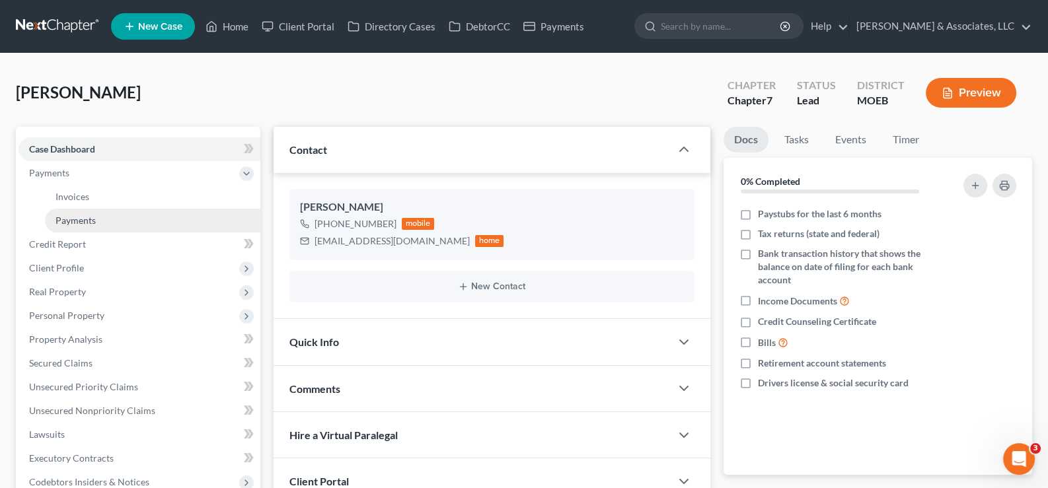
click at [75, 224] on span "Payments" at bounding box center [76, 220] width 40 height 11
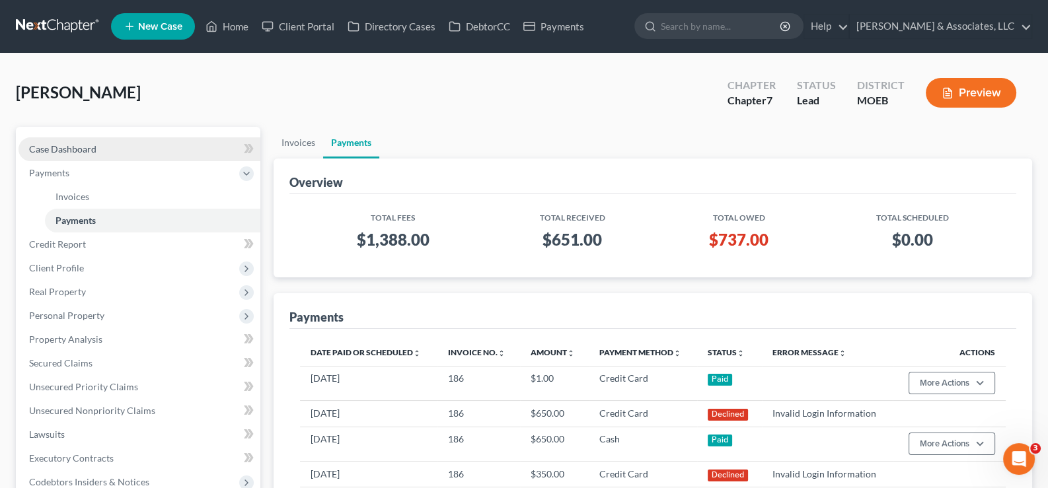
click at [53, 143] on span "Case Dashboard" at bounding box center [62, 148] width 67 height 11
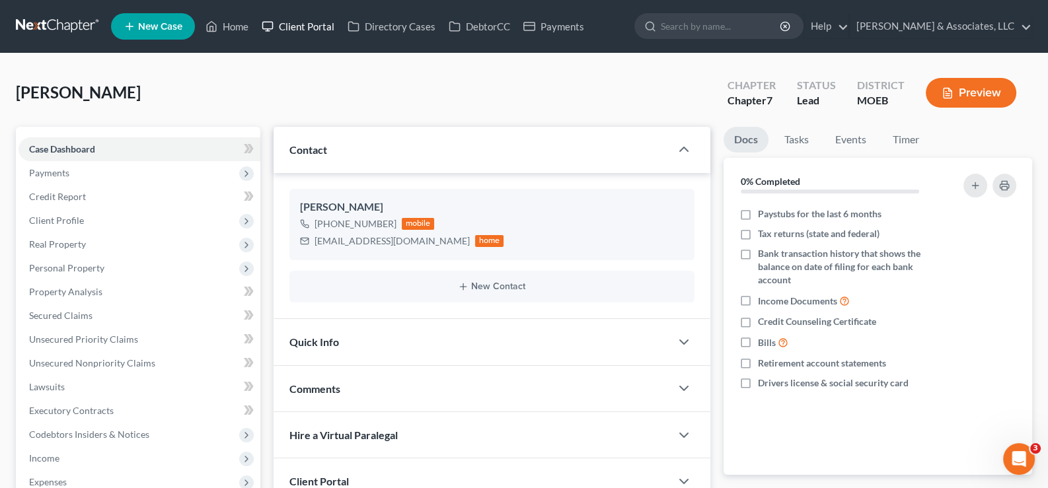
click at [300, 23] on link "Client Portal" at bounding box center [298, 27] width 86 height 24
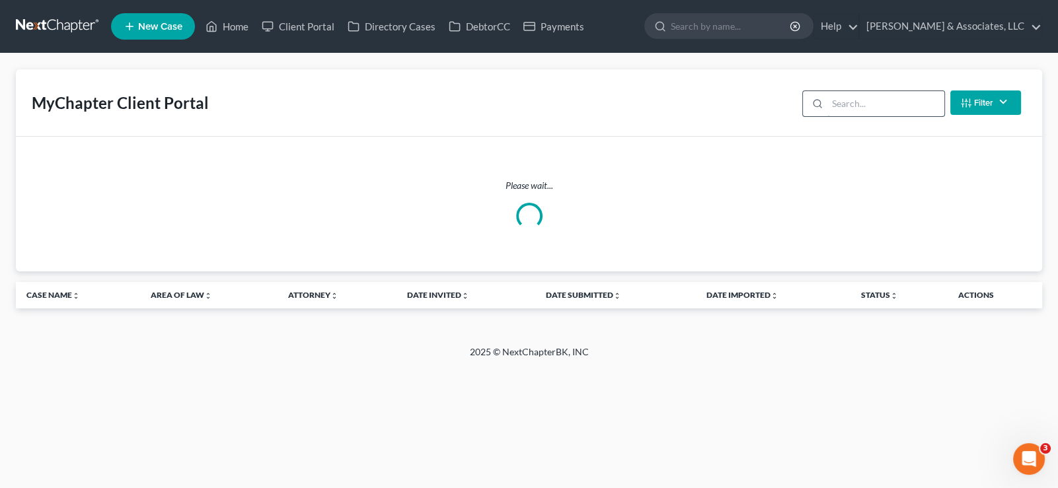
click at [872, 103] on input "search" at bounding box center [885, 103] width 117 height 25
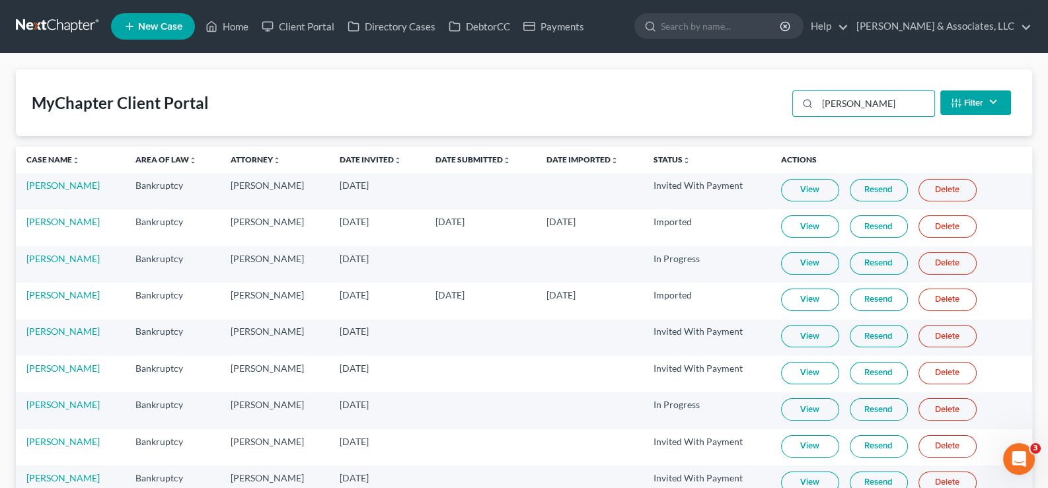
type input "[PERSON_NAME]"
click at [885, 262] on link "Resend" at bounding box center [879, 263] width 58 height 22
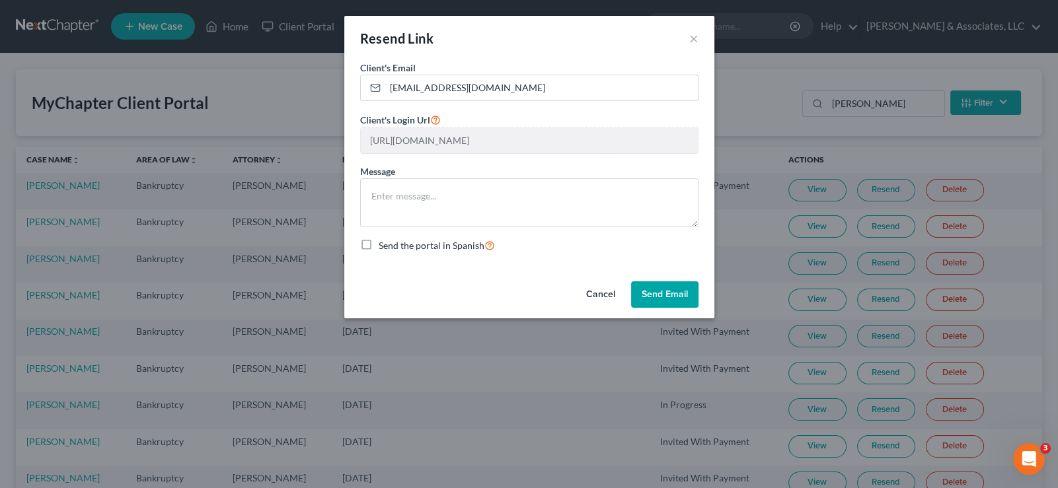
click at [654, 293] on button "Send Email" at bounding box center [664, 294] width 67 height 26
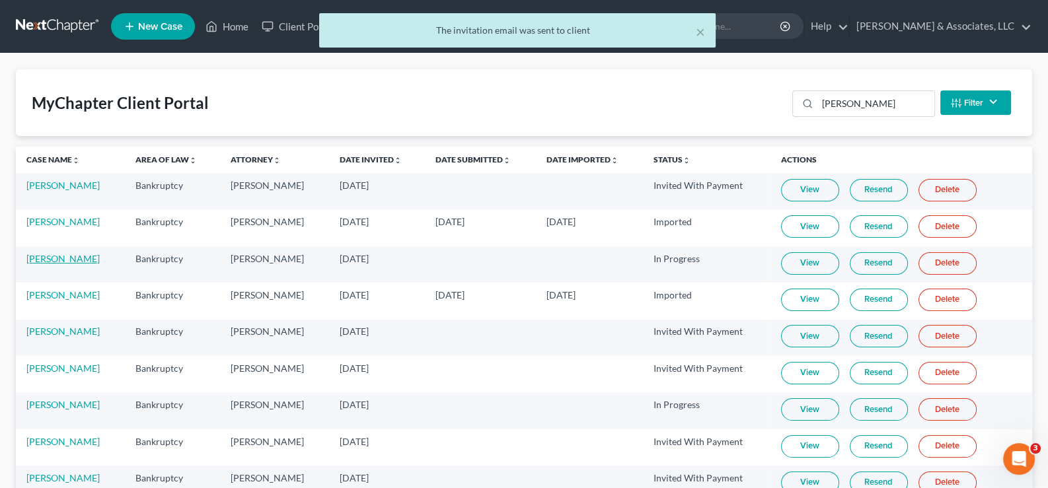
click at [56, 259] on link "[PERSON_NAME]" at bounding box center [62, 258] width 73 height 11
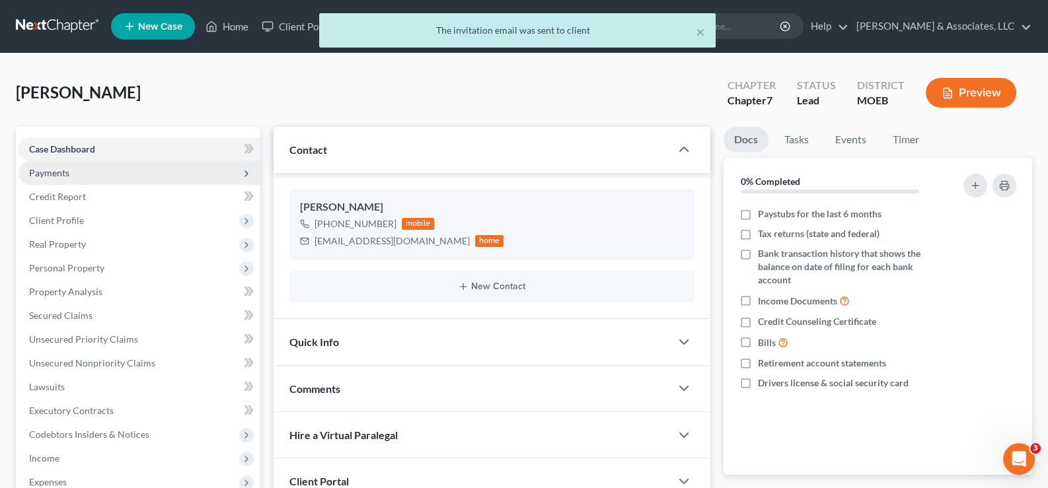
click at [50, 174] on span "Payments" at bounding box center [49, 172] width 40 height 11
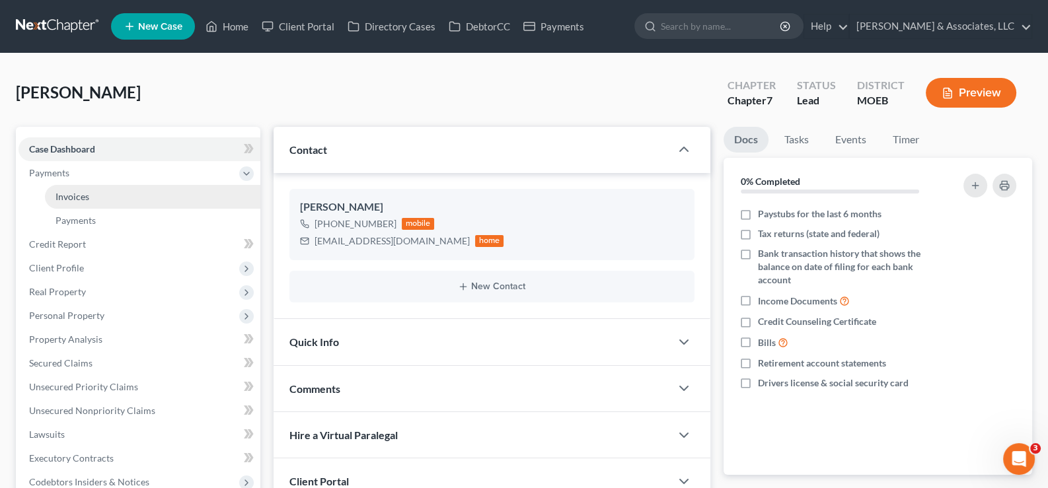
click at [74, 198] on span "Invoices" at bounding box center [73, 196] width 34 height 11
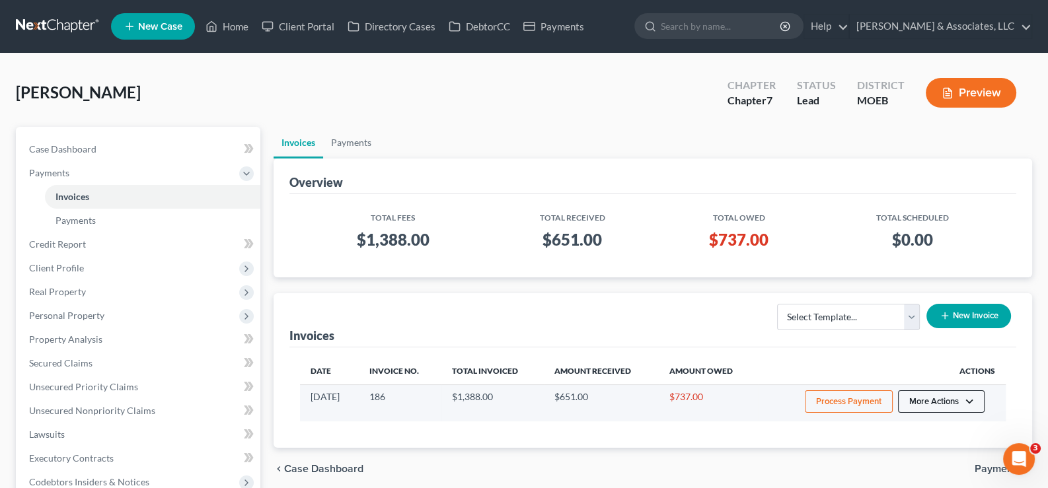
click at [977, 398] on button "More Actions" at bounding box center [941, 402] width 87 height 22
click at [905, 424] on link "View/Edit" at bounding box center [960, 429] width 155 height 22
select select "1"
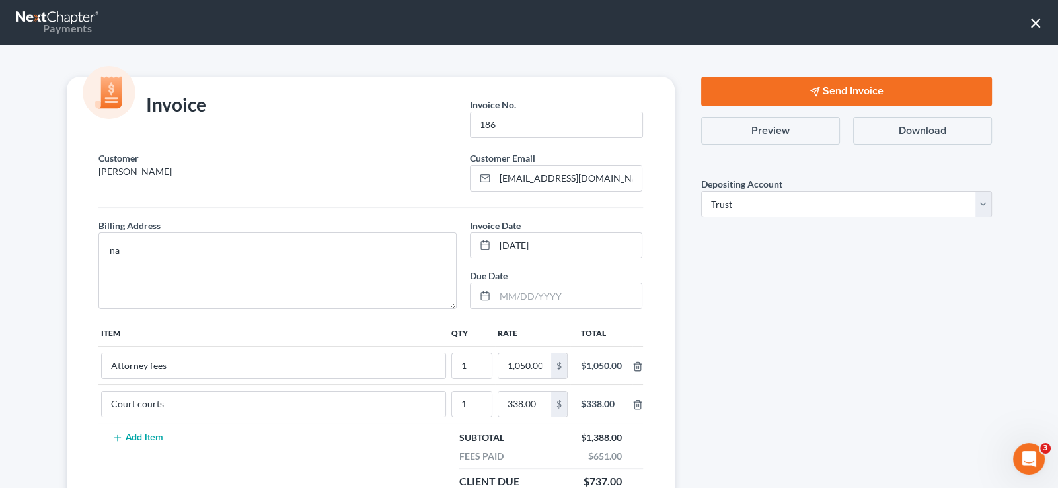
click at [794, 87] on button "Send Invoice" at bounding box center [846, 92] width 291 height 30
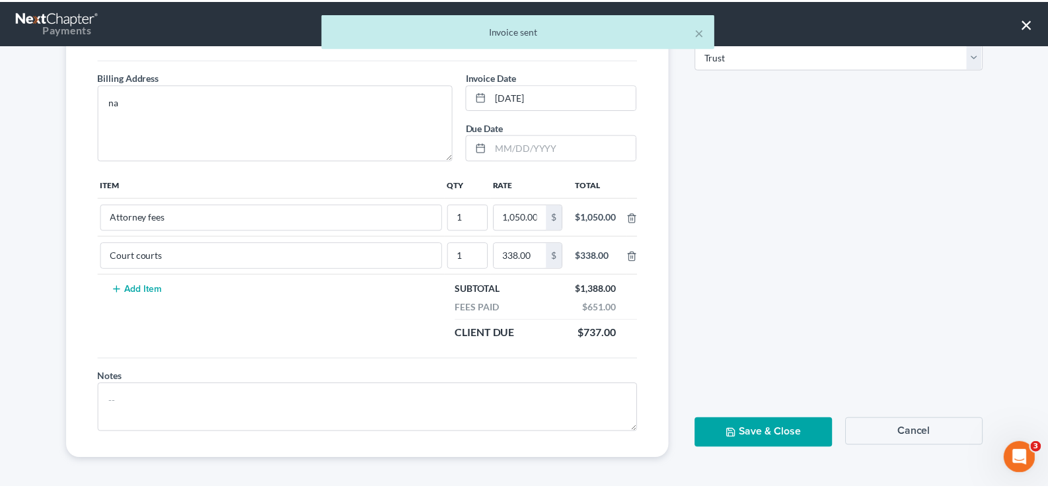
scroll to position [149, 0]
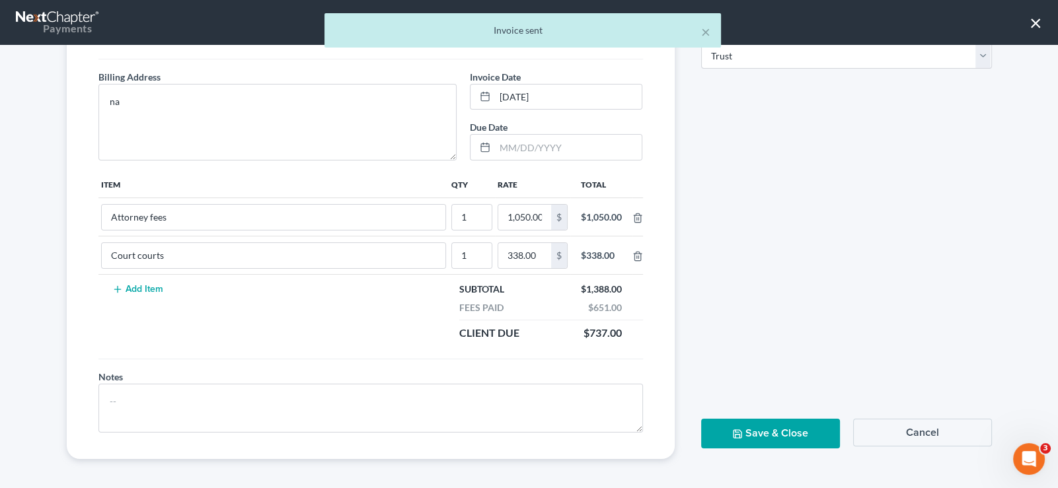
click at [733, 441] on button "Save & Close" at bounding box center [770, 434] width 139 height 30
